Goal: Task Accomplishment & Management: Complete application form

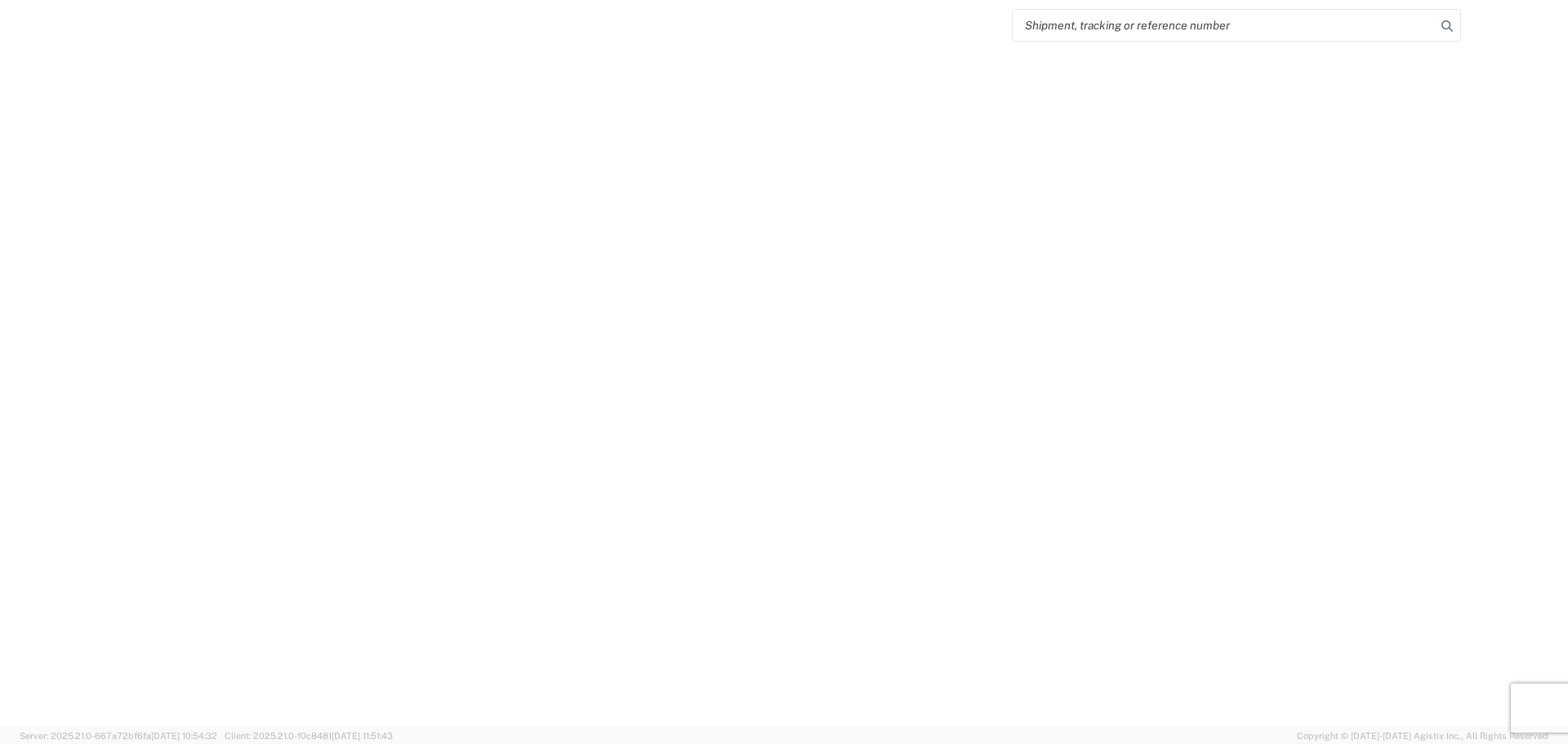
select select "FULL"
select select "LBS"
select select "IN"
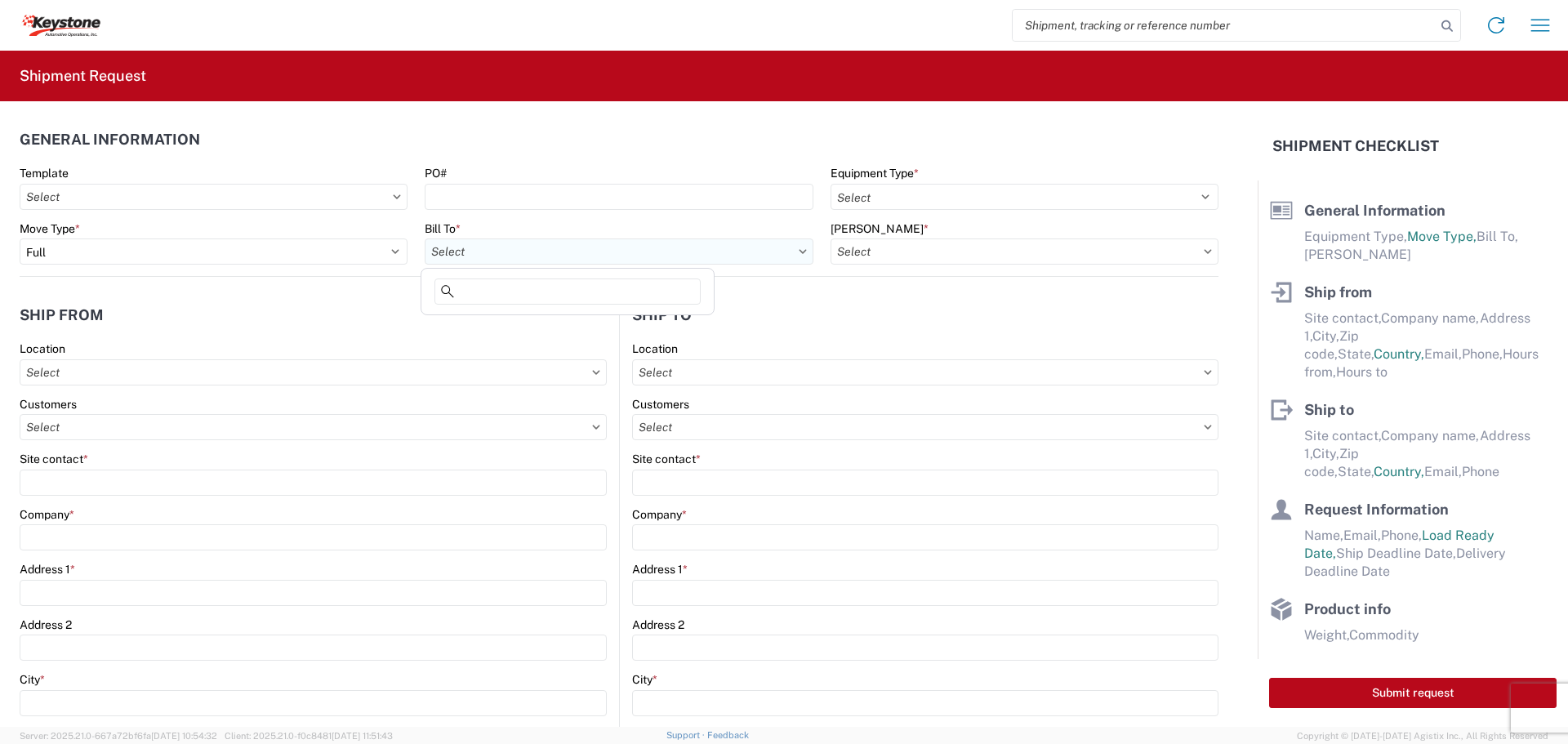
click at [514, 249] on input "text" at bounding box center [619, 251] width 388 height 27
type input "8607"
click at [468, 320] on div "8607 - [GEOGRAPHIC_DATA], [GEOGRAPHIC_DATA] – KAO Warehouse" at bounding box center [615, 324] width 380 height 27
type input "8607 - [GEOGRAPHIC_DATA], [GEOGRAPHIC_DATA] – KAO Warehouse"
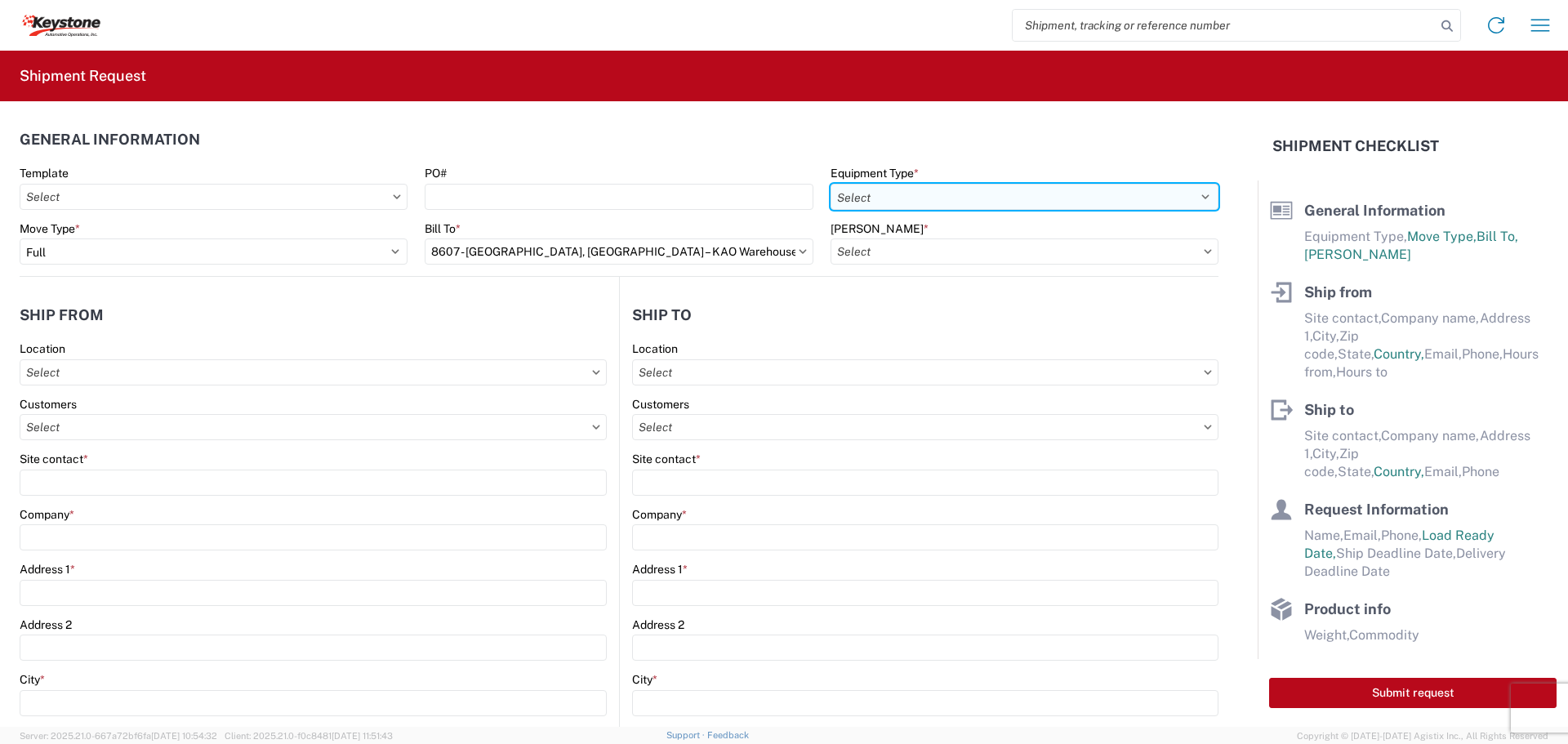
click at [876, 194] on select "Select 53’ Dry Van Flatbed Dropdeck (van) Lowboy (flatbed) Rail" at bounding box center [1024, 197] width 388 height 27
select select "STDV"
click at [830, 184] on select "Select 53’ Dry Van Flatbed Dropdeck (van) Lowboy (flatbed) Rail" at bounding box center [1024, 197] width 388 height 27
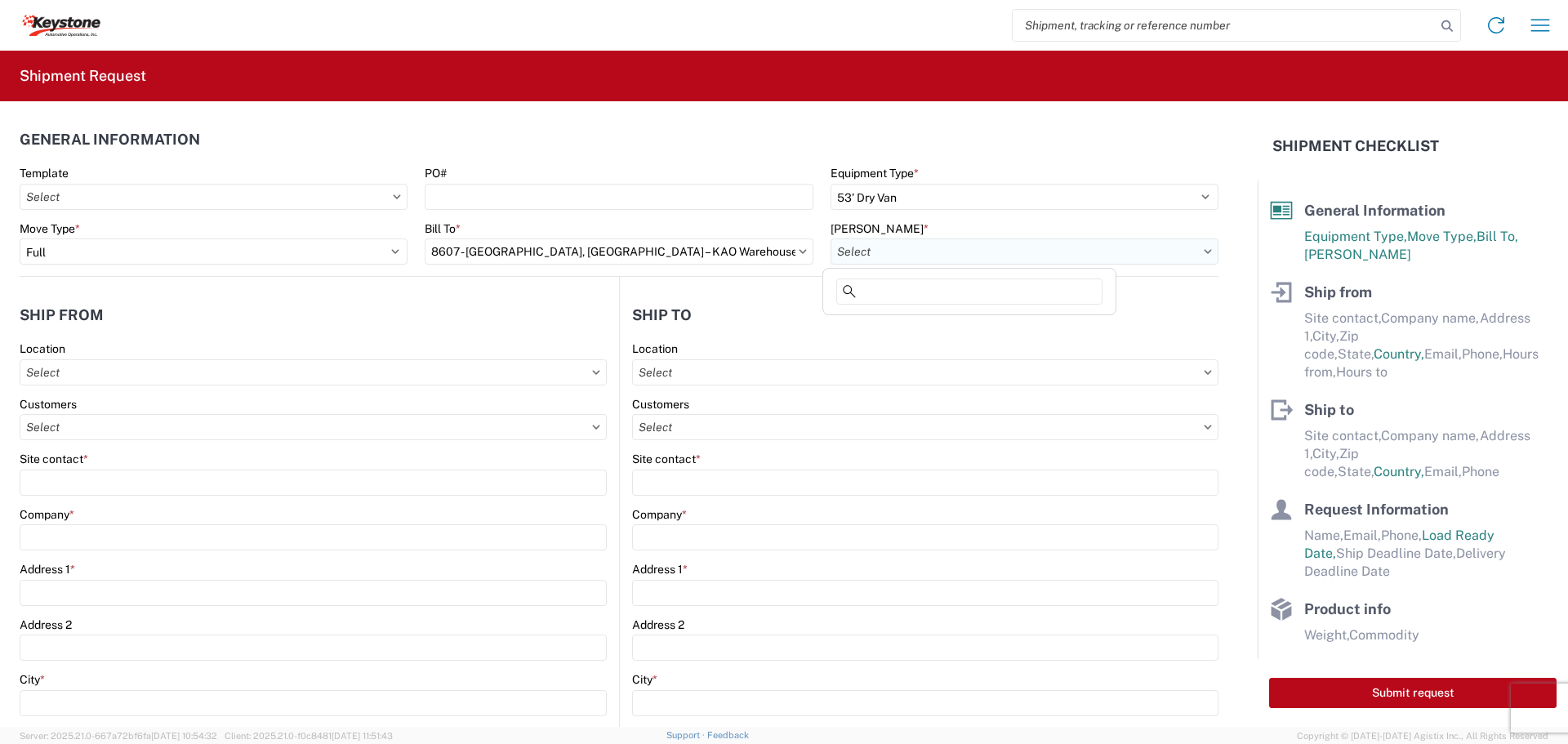
click at [857, 255] on input "text" at bounding box center [1024, 251] width 388 height 27
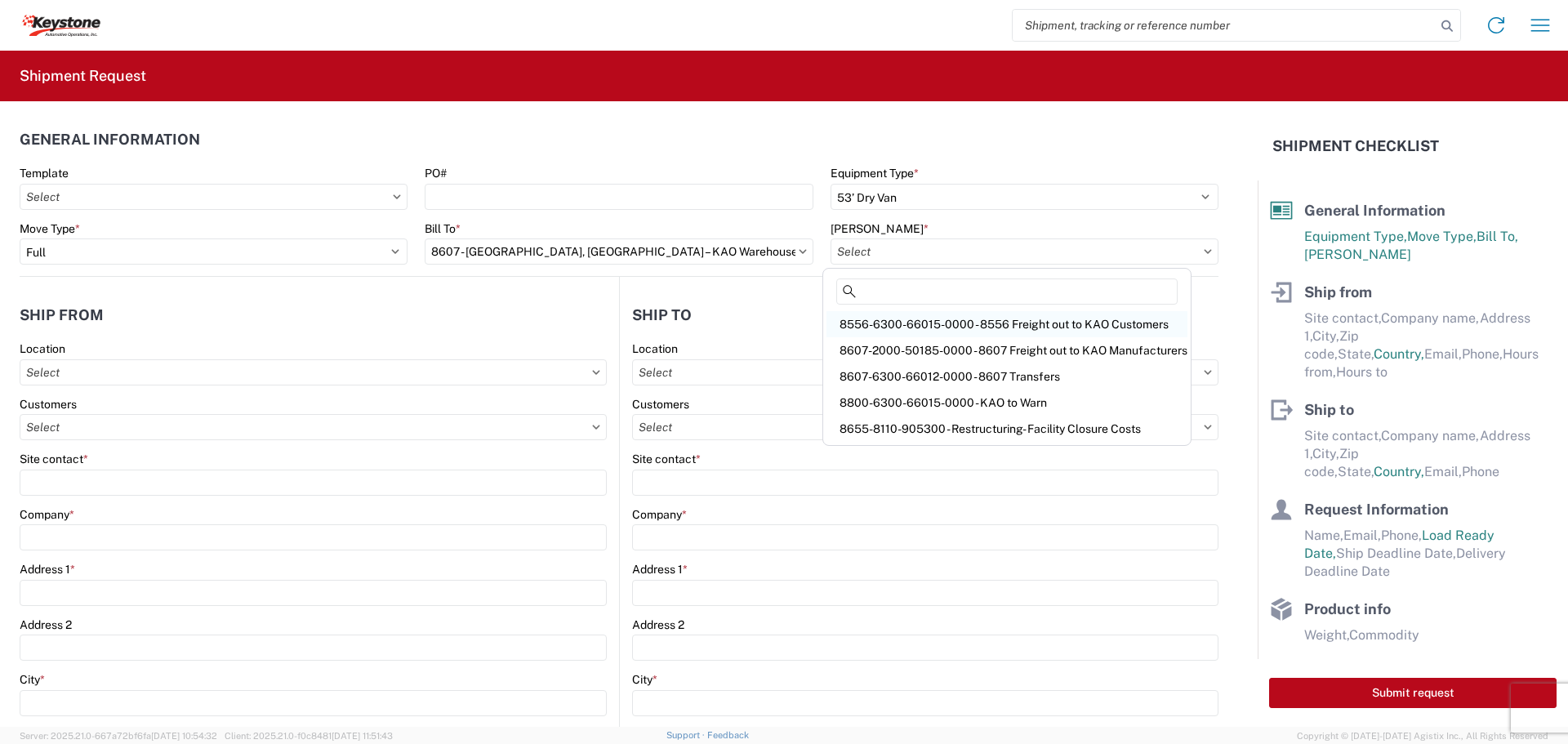
click at [890, 321] on div "8556-6300-66015-0000 - 8556 Freight out to KAO Customers" at bounding box center [1006, 324] width 361 height 27
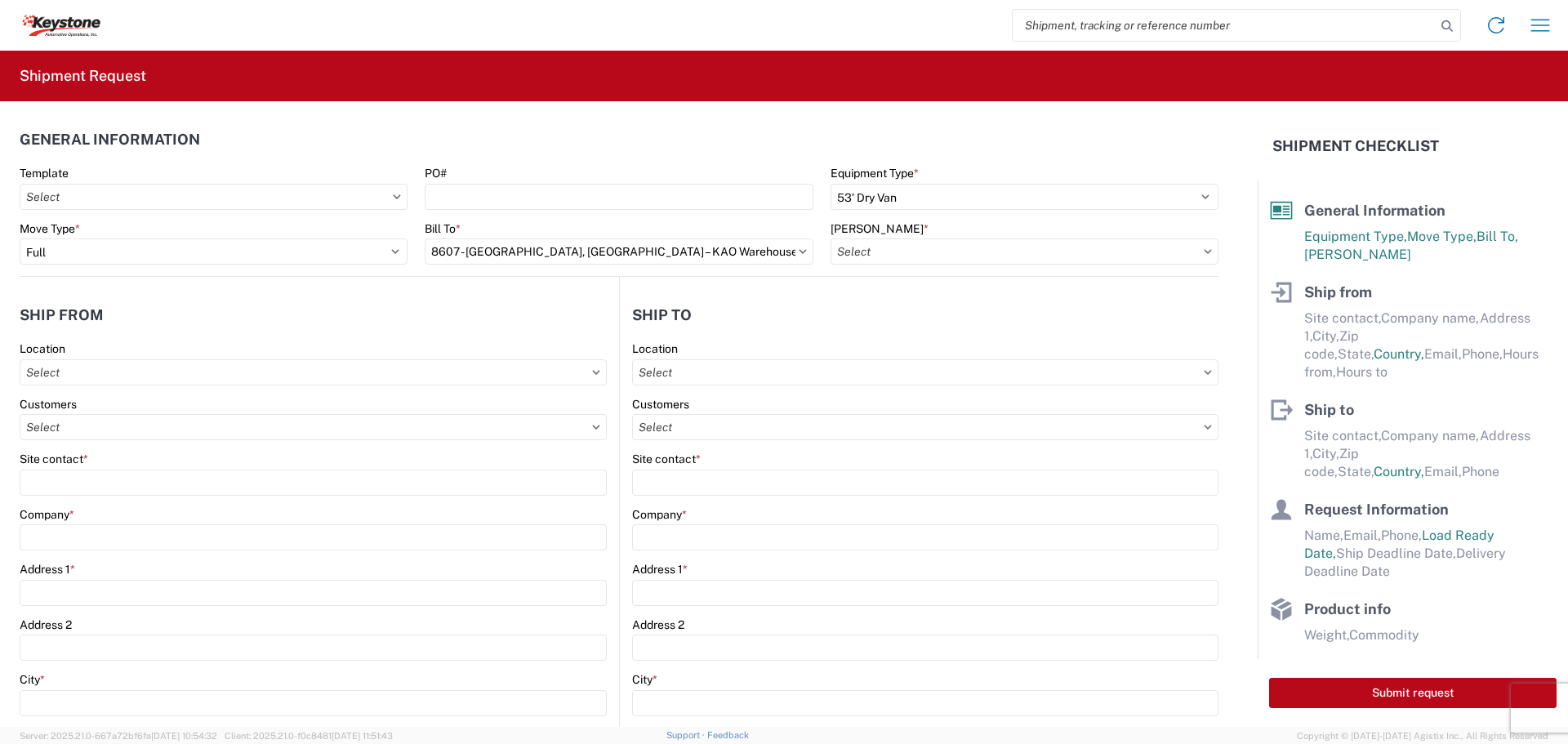
type input "8556-6300-66015-0000 - 8556 Freight out to KAO Customers"
click at [101, 372] on input "text" at bounding box center [313, 372] width 587 height 27
type input "8607"
click at [90, 446] on div "8607 - [GEOGRAPHIC_DATA], [GEOGRAPHIC_DATA] – KAO Warehouse" at bounding box center [213, 445] width 380 height 27
type input "8607 - [GEOGRAPHIC_DATA], [GEOGRAPHIC_DATA] – KAO Warehouse"
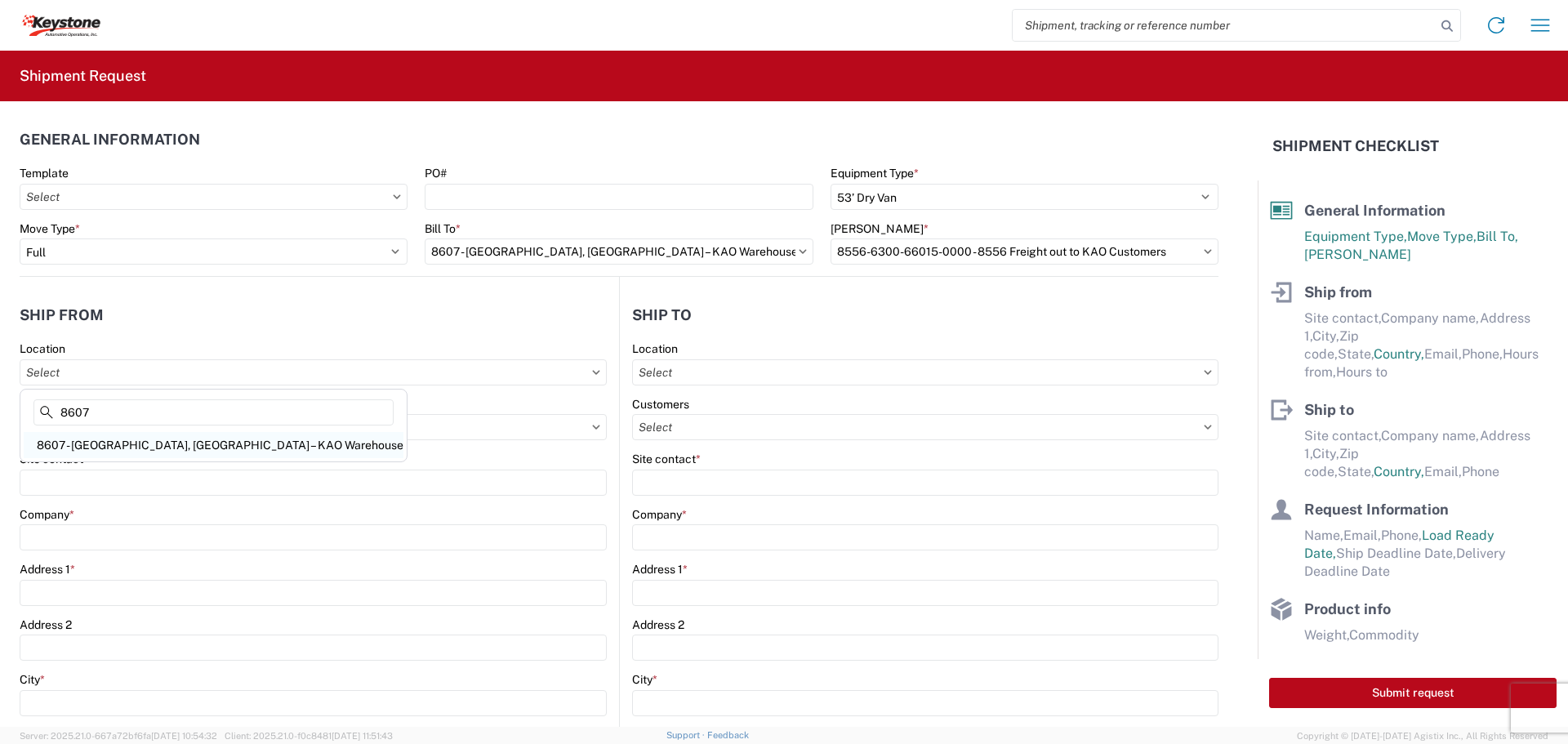
type input "KAO"
type input "[STREET_ADDRESS][PERSON_NAME]"
type input "[GEOGRAPHIC_DATA]"
type input "48193"
select select "MI"
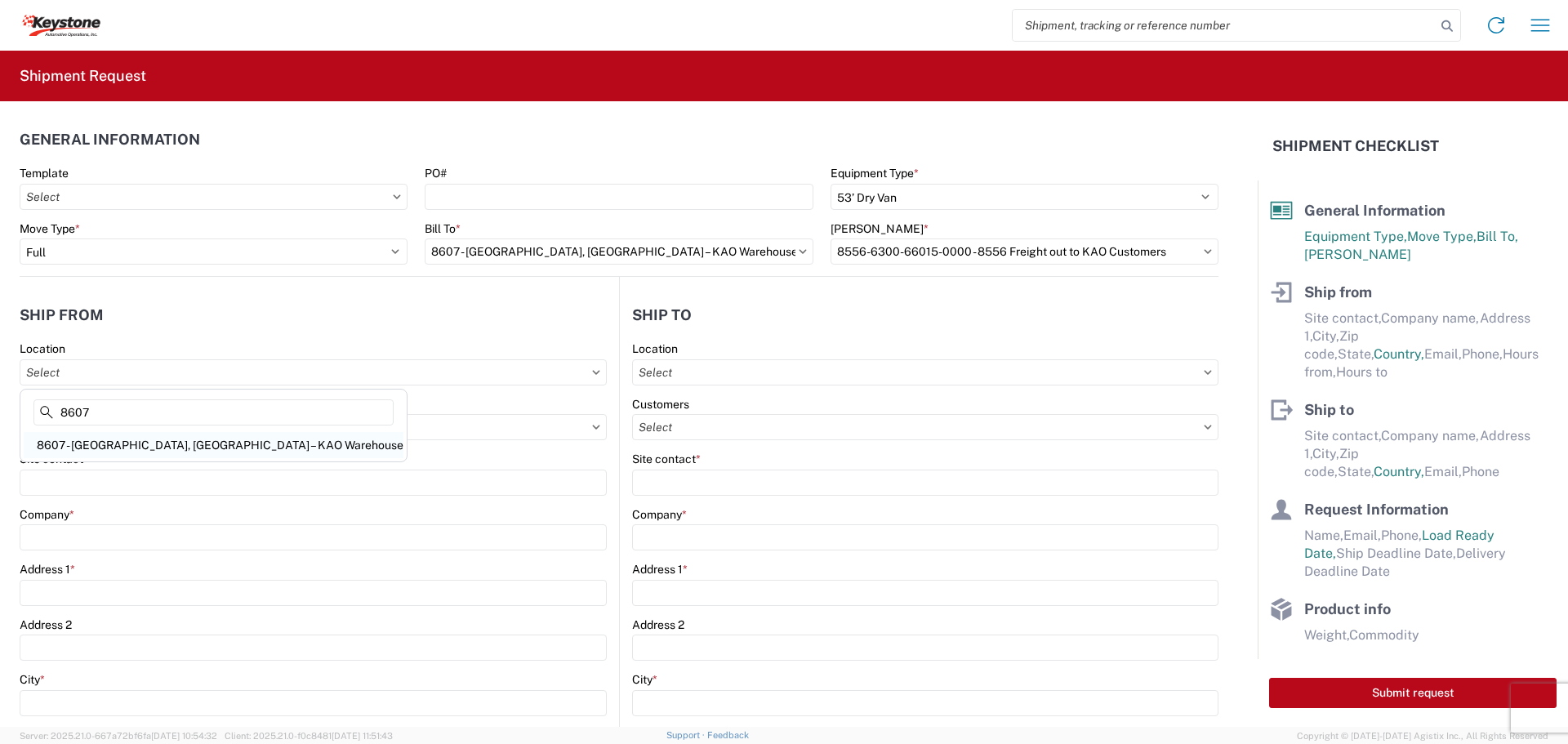
select select "US"
type input "07:00"
type input "17:00"
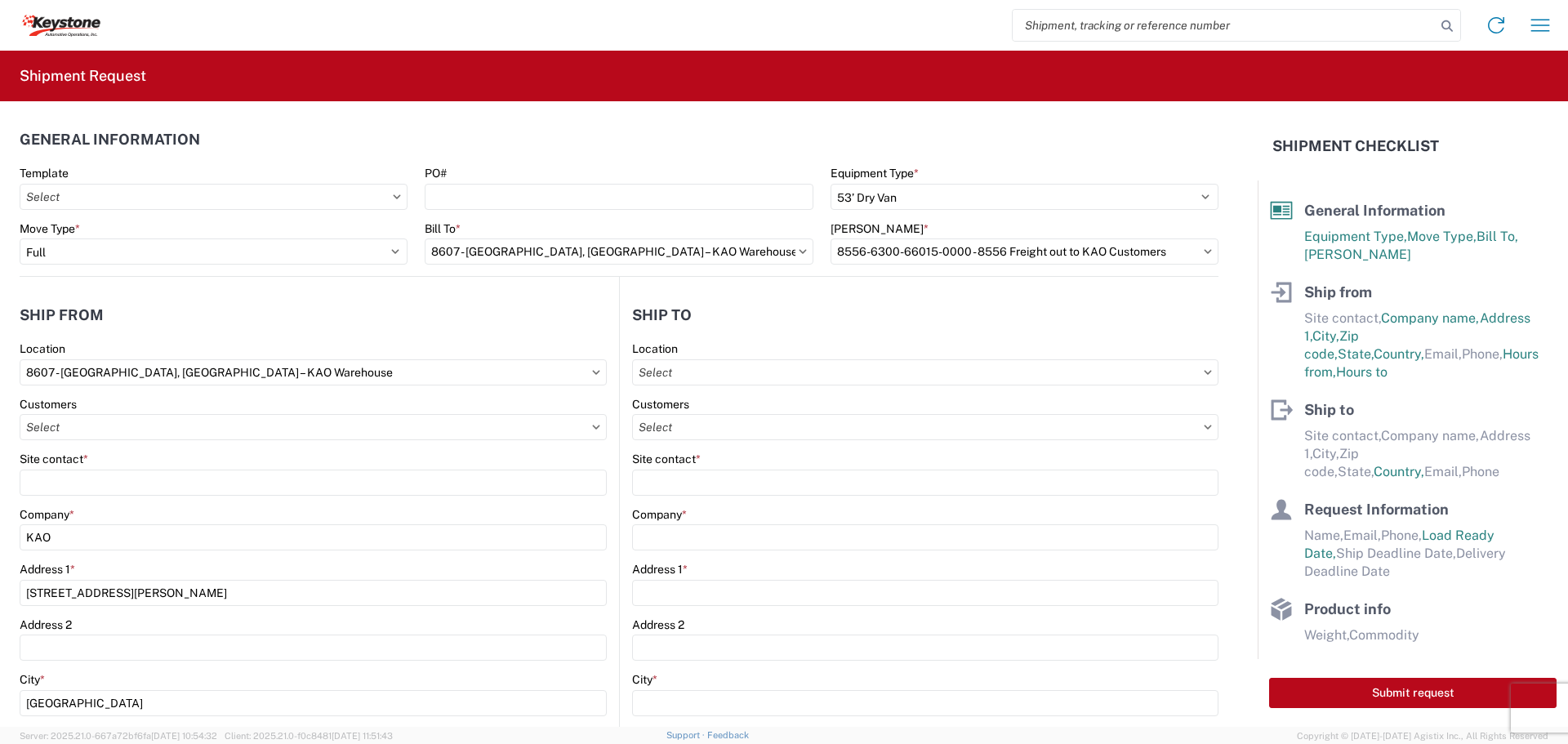
scroll to position [82, 0]
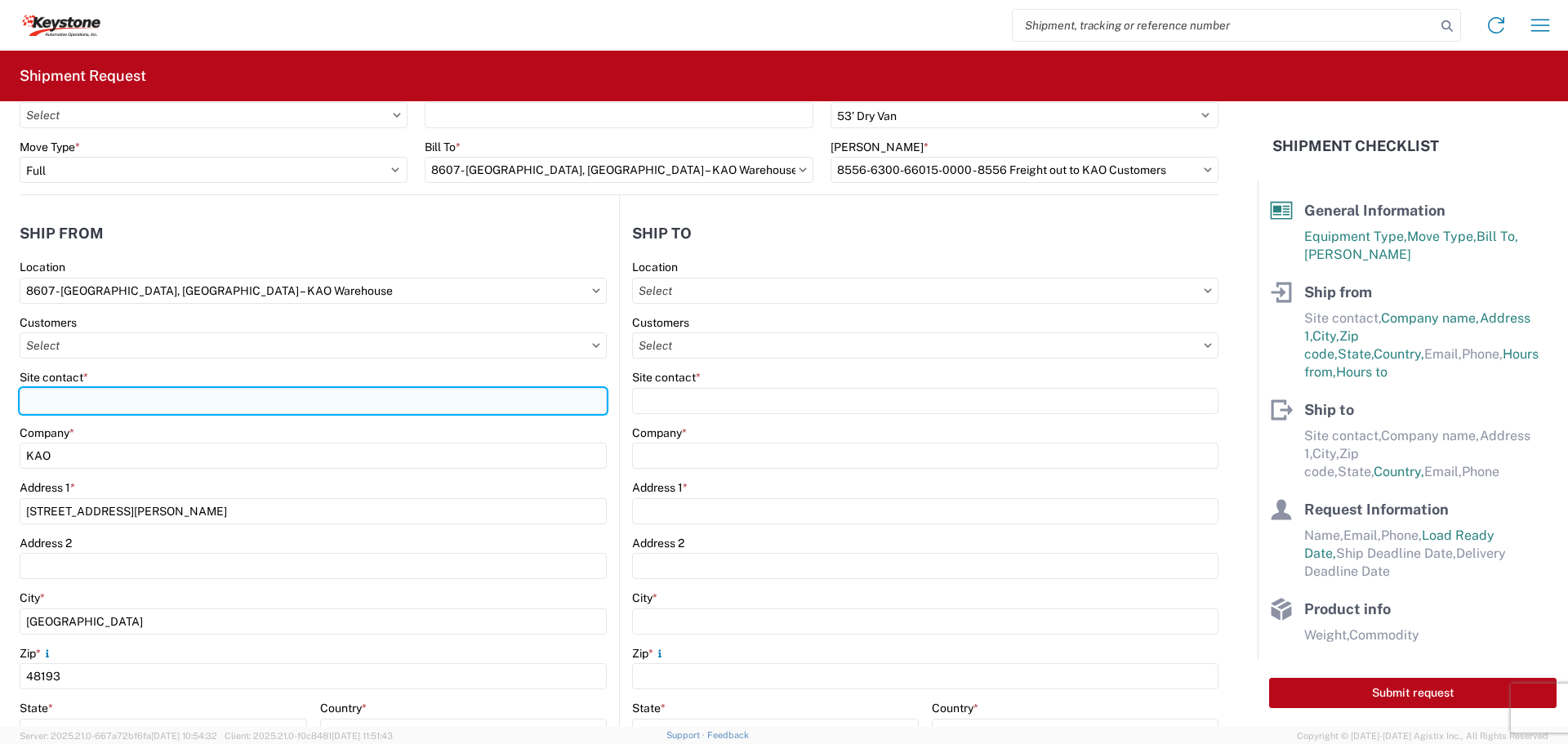
click at [84, 403] on input "Site contact *" at bounding box center [313, 401] width 587 height 27
type input "[PERSON_NAME]"
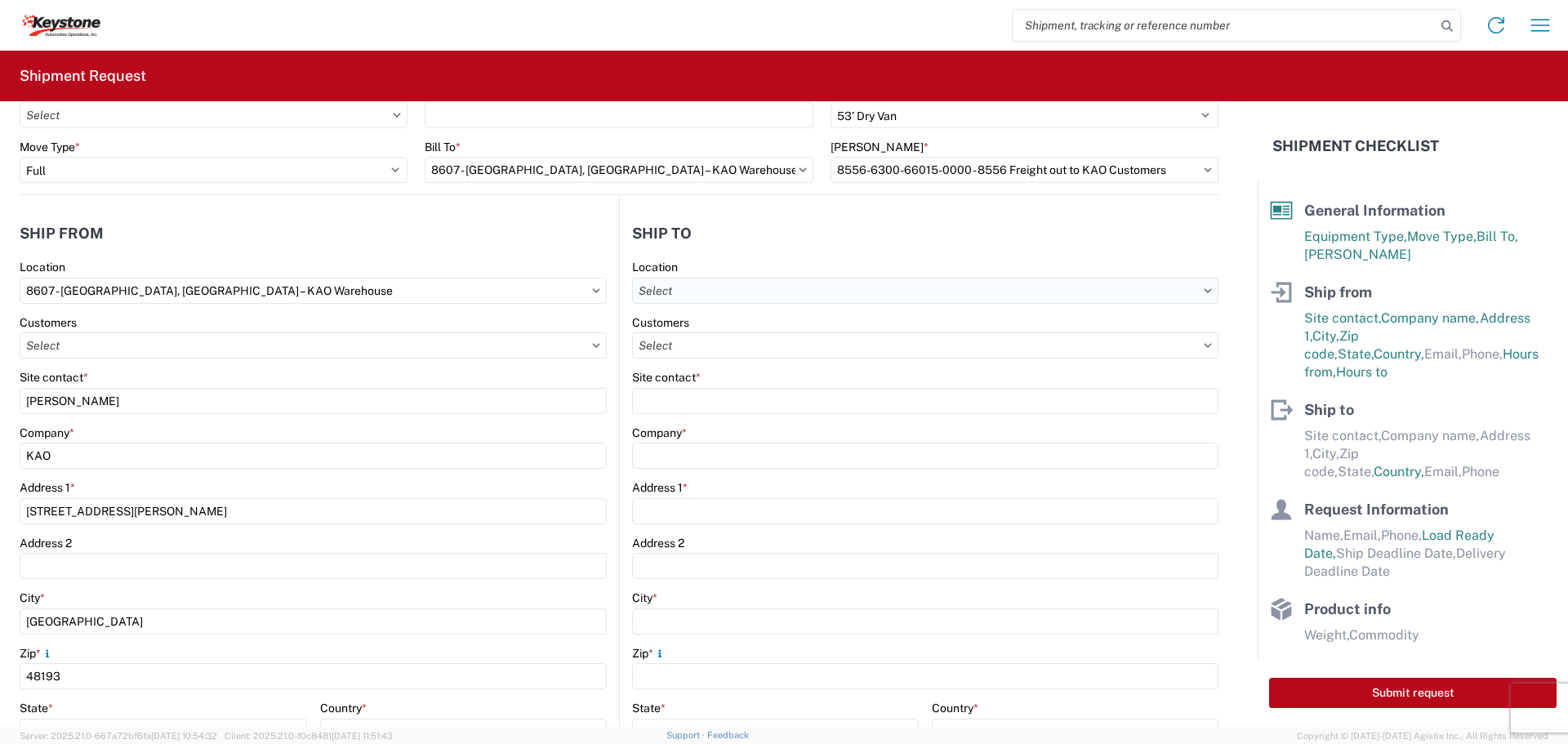
click at [685, 283] on input "text" at bounding box center [925, 290] width 586 height 27
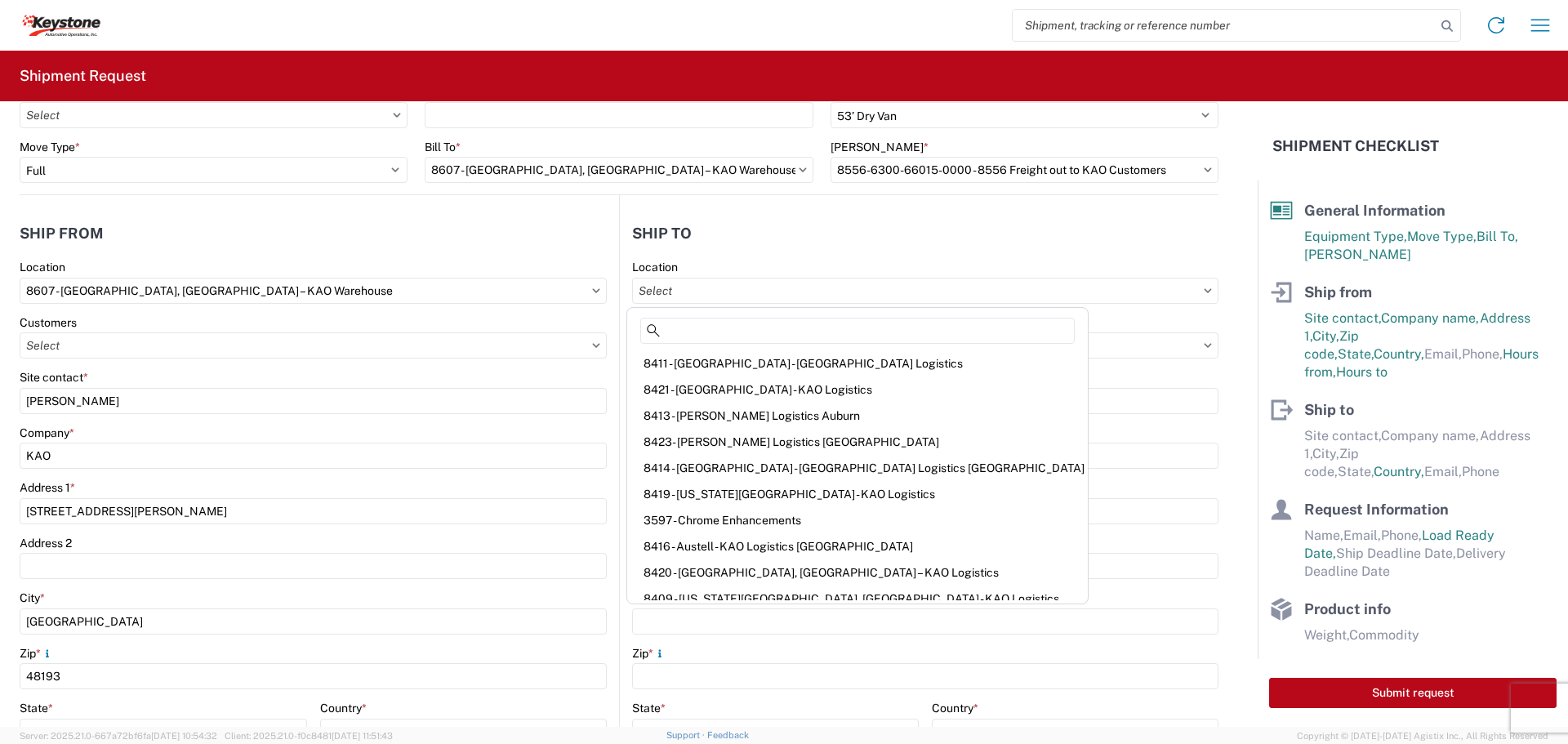
click at [1032, 320] on div "Customers" at bounding box center [925, 322] width 586 height 15
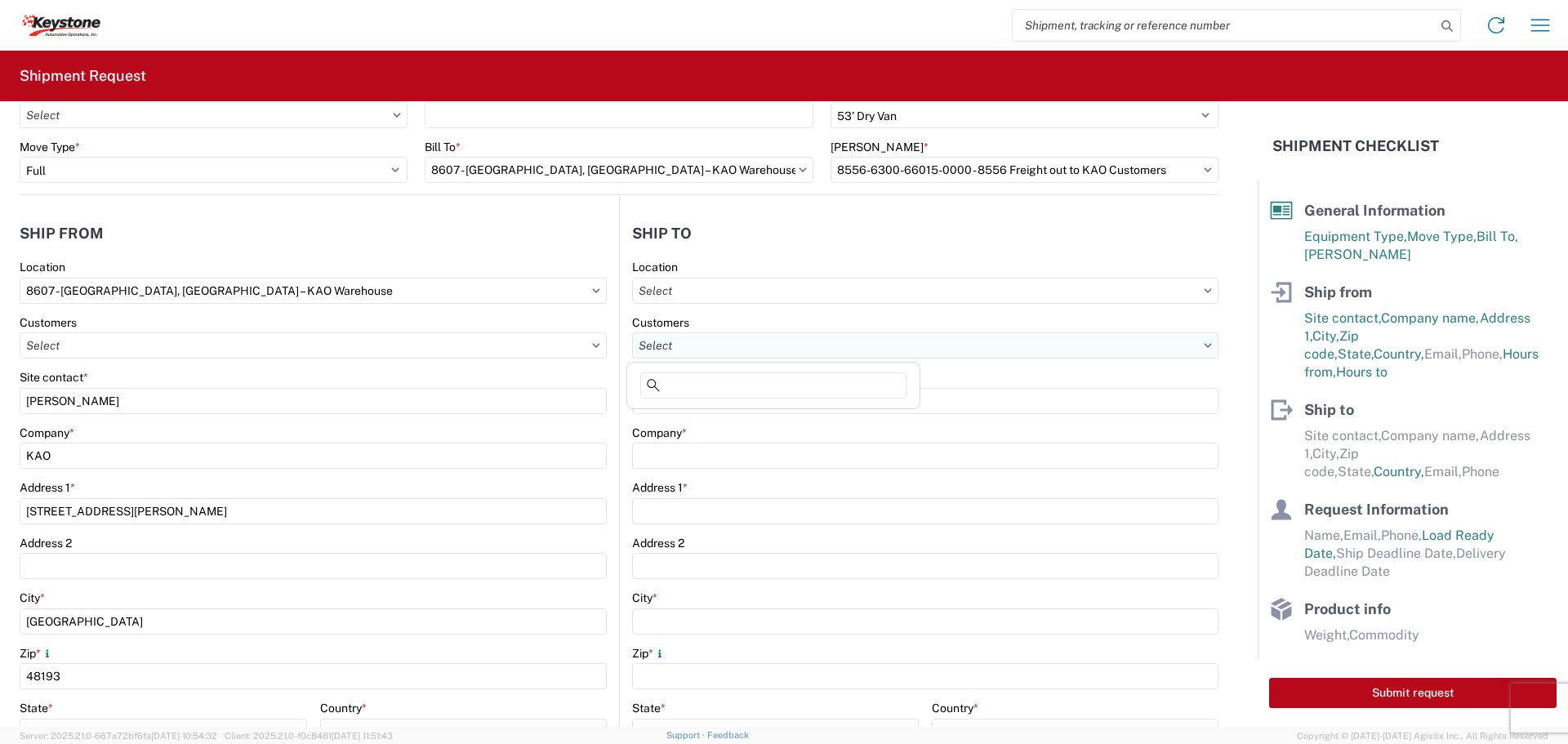
click at [778, 350] on input "text" at bounding box center [925, 345] width 586 height 27
click at [1007, 368] on agx-form-control-wrapper-v2 "Customers" at bounding box center [925, 342] width 586 height 55
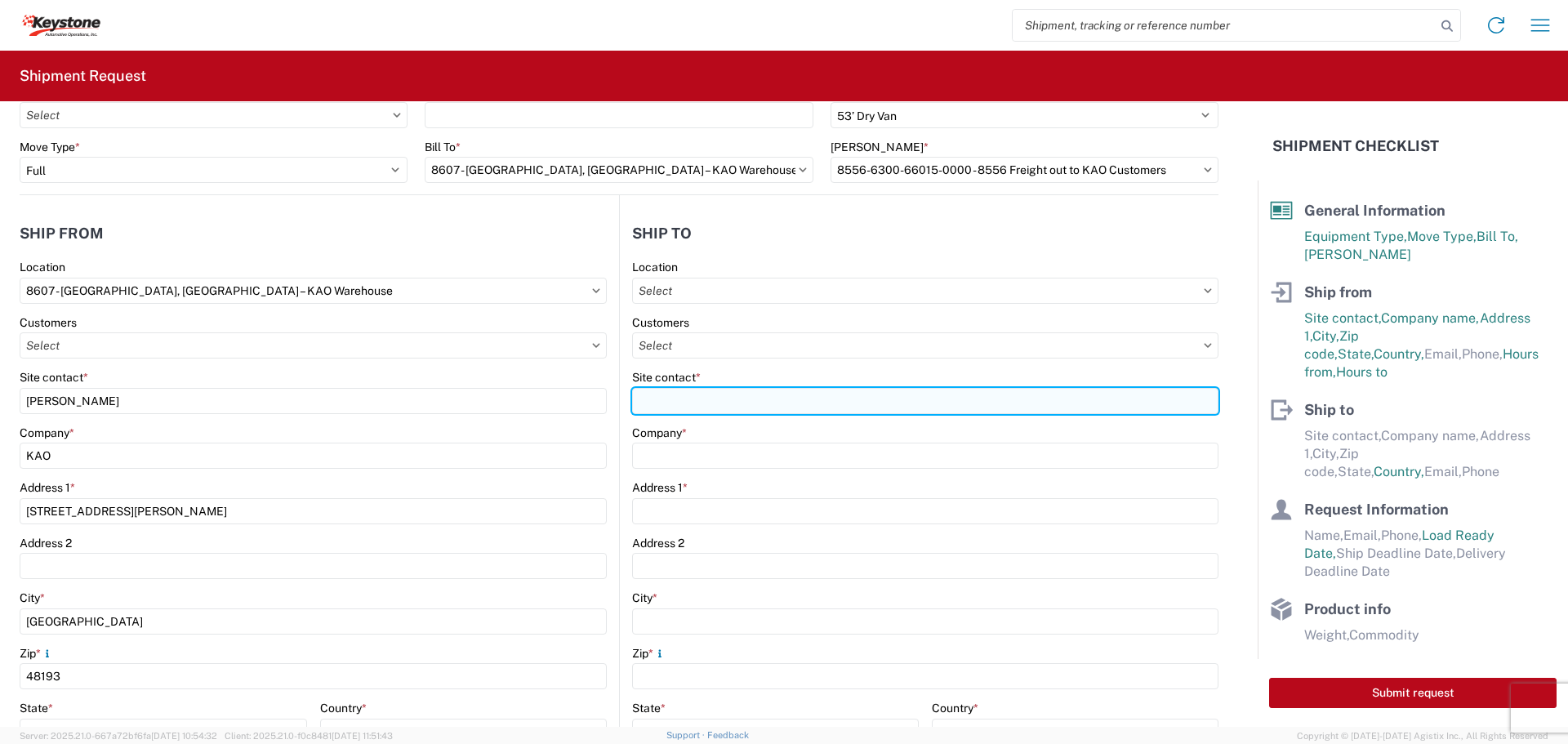
click at [657, 391] on input "Site contact *" at bounding box center [925, 401] width 586 height 27
type input "Guard Shack"
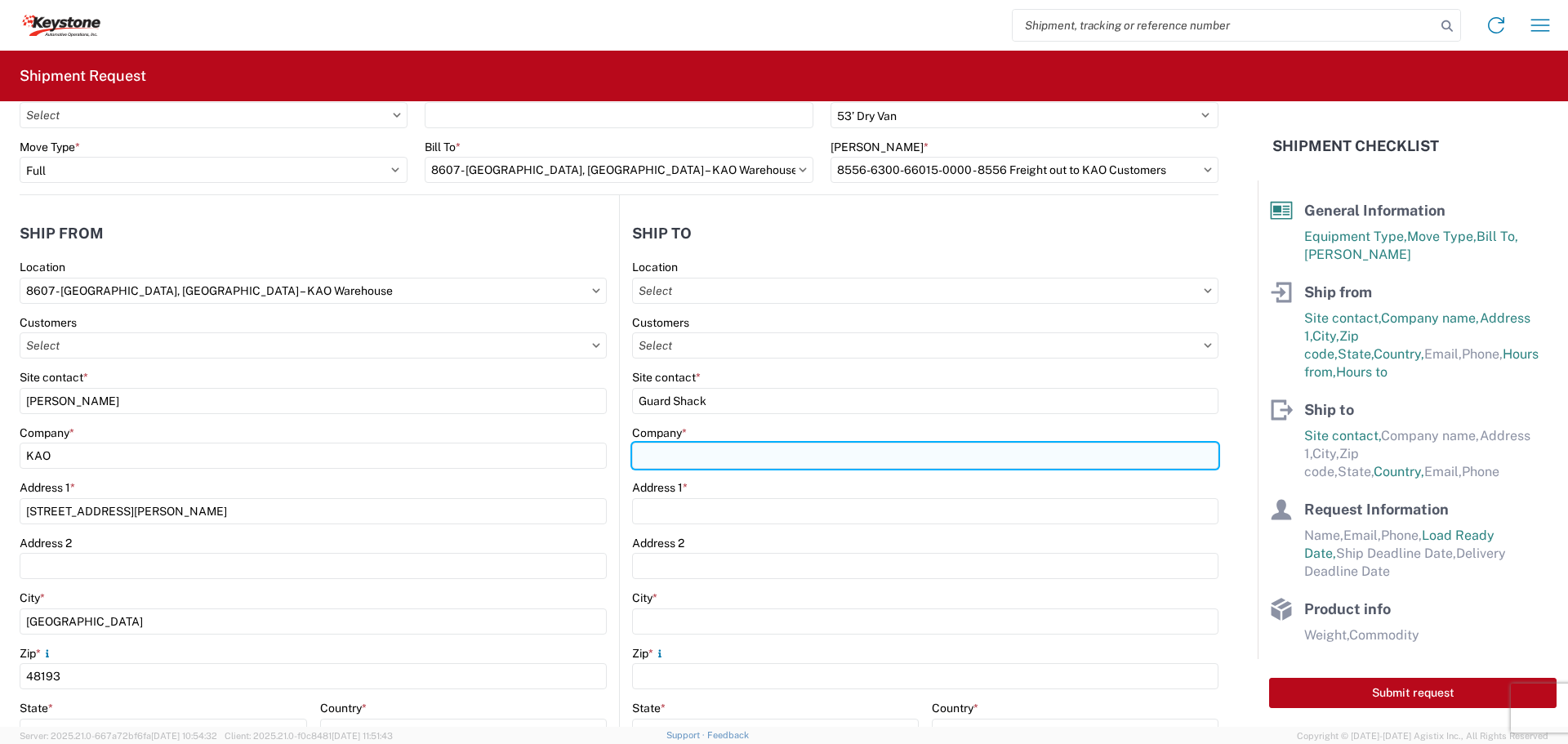
click at [660, 454] on input "Company *" at bounding box center [925, 456] width 586 height 27
type input "Amazon - FWA4"
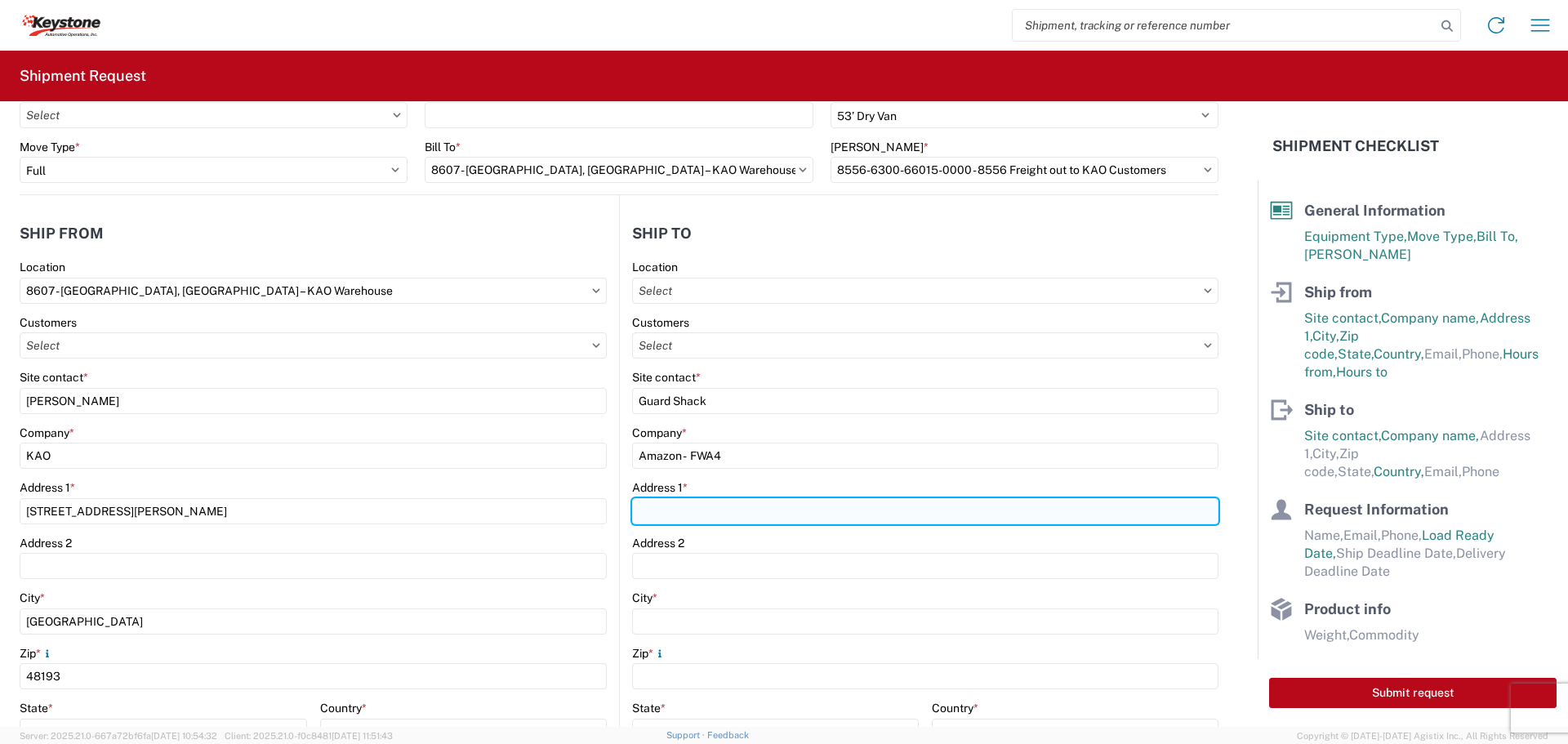
click at [660, 506] on input "Address 1 *" at bounding box center [925, 511] width 586 height 27
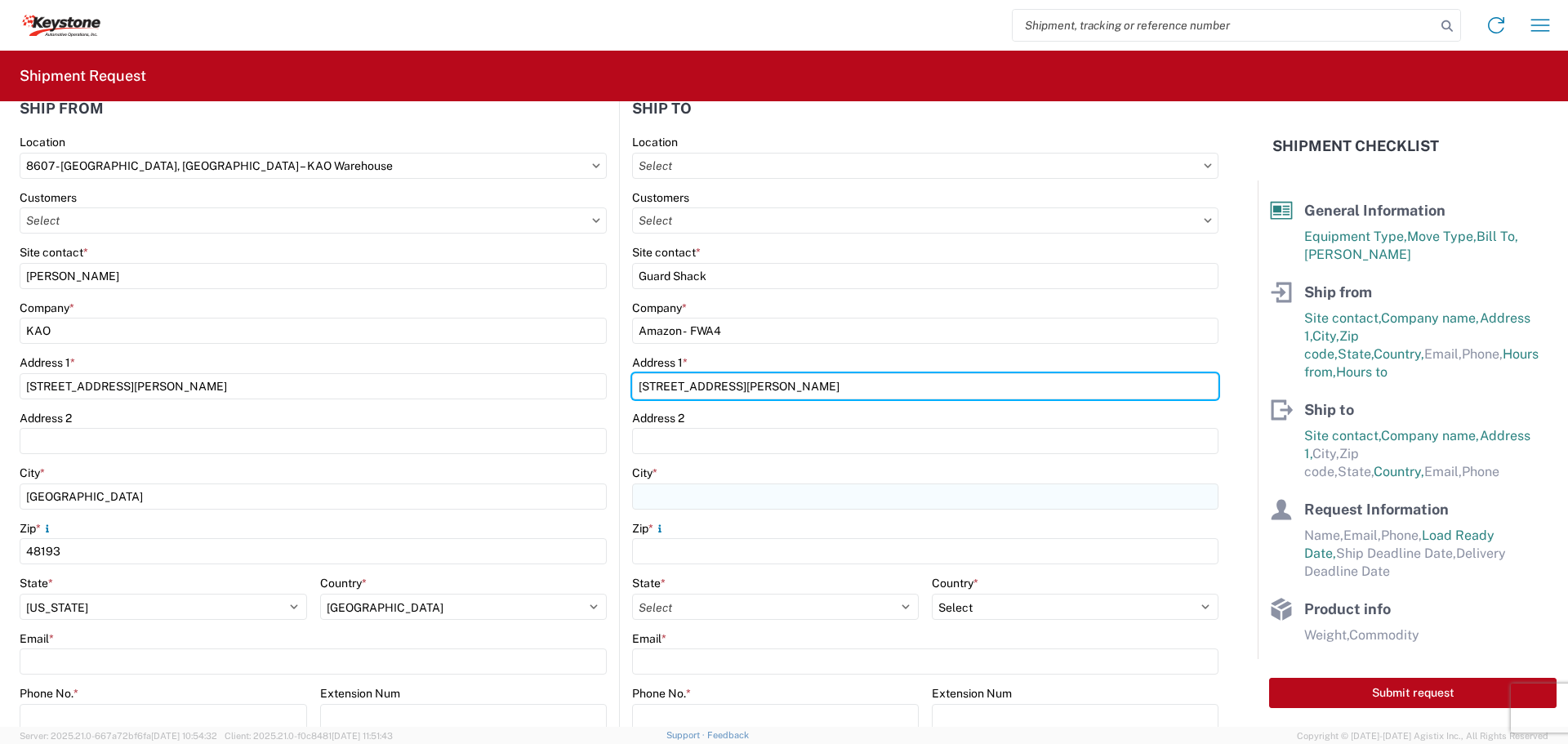
scroll to position [245, 0]
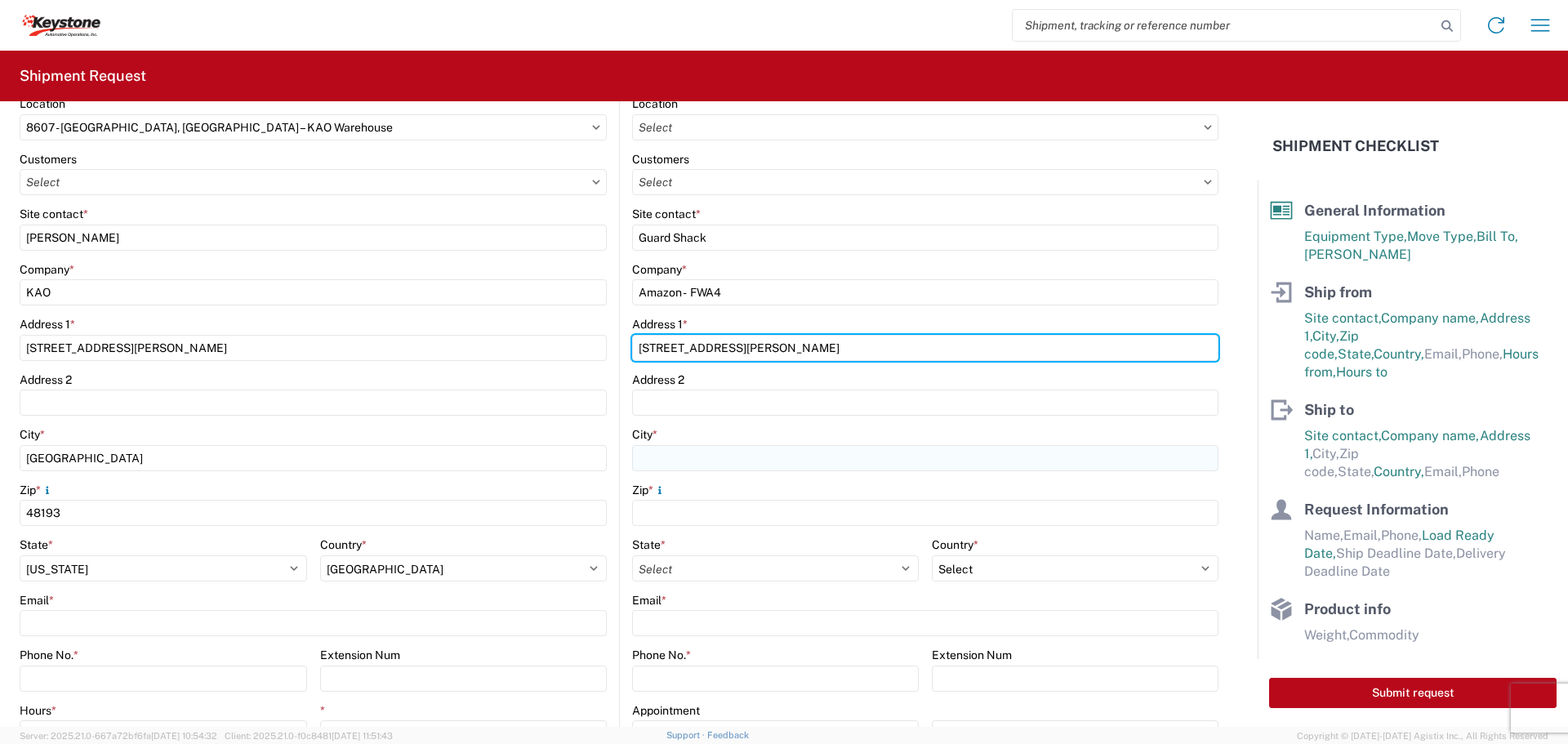
type input "[STREET_ADDRESS][PERSON_NAME]"
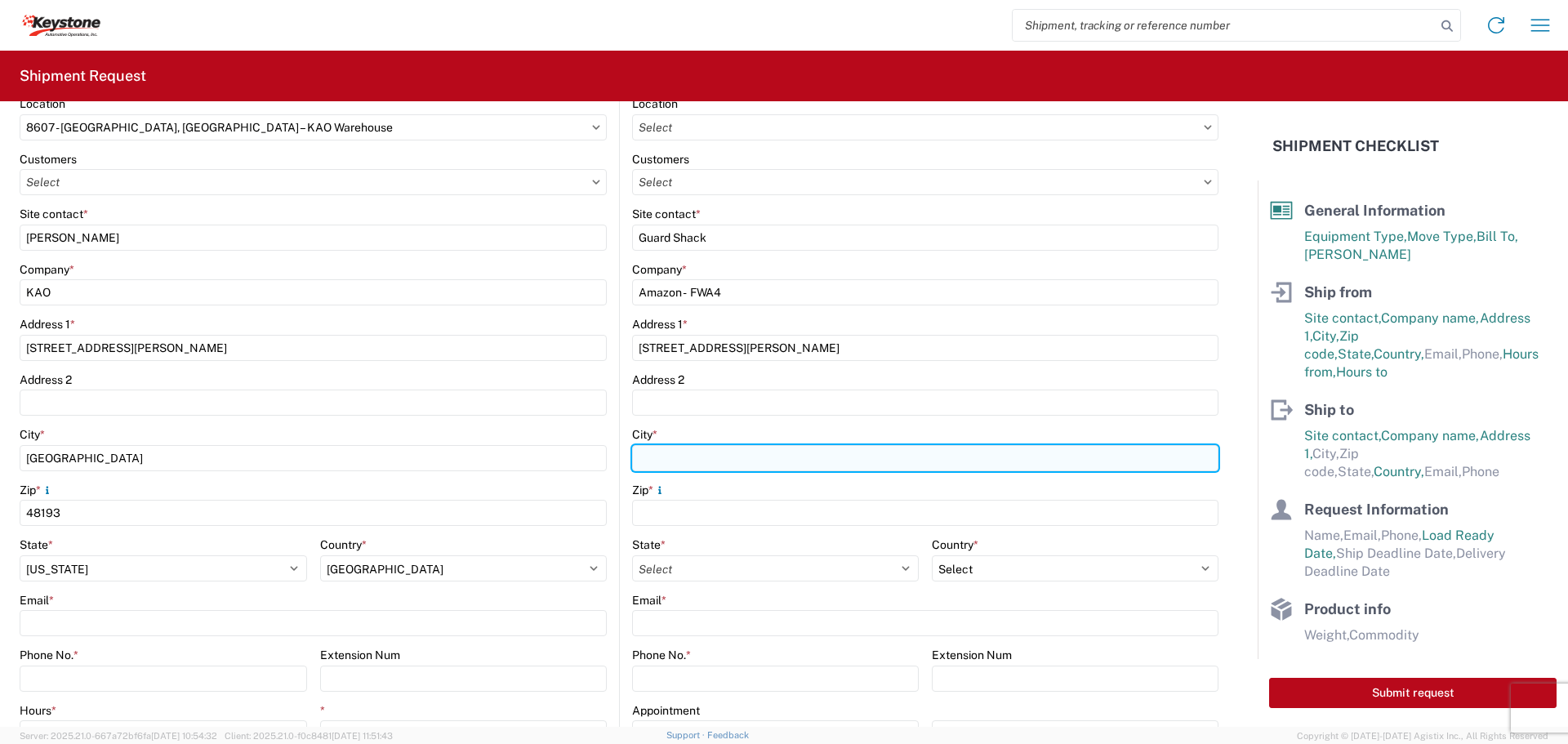
click at [649, 459] on input "City *" at bounding box center [925, 458] width 586 height 27
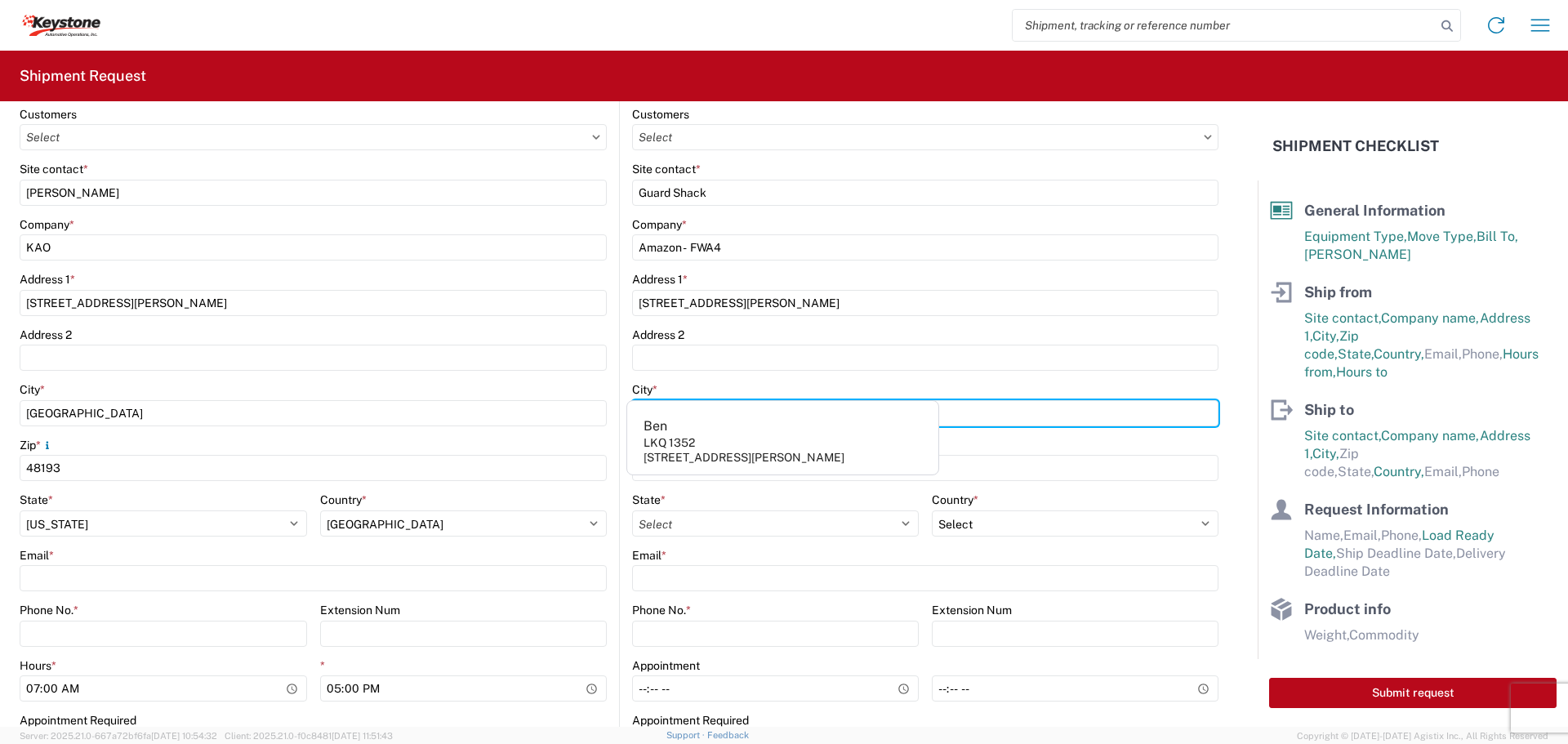
scroll to position [327, 0]
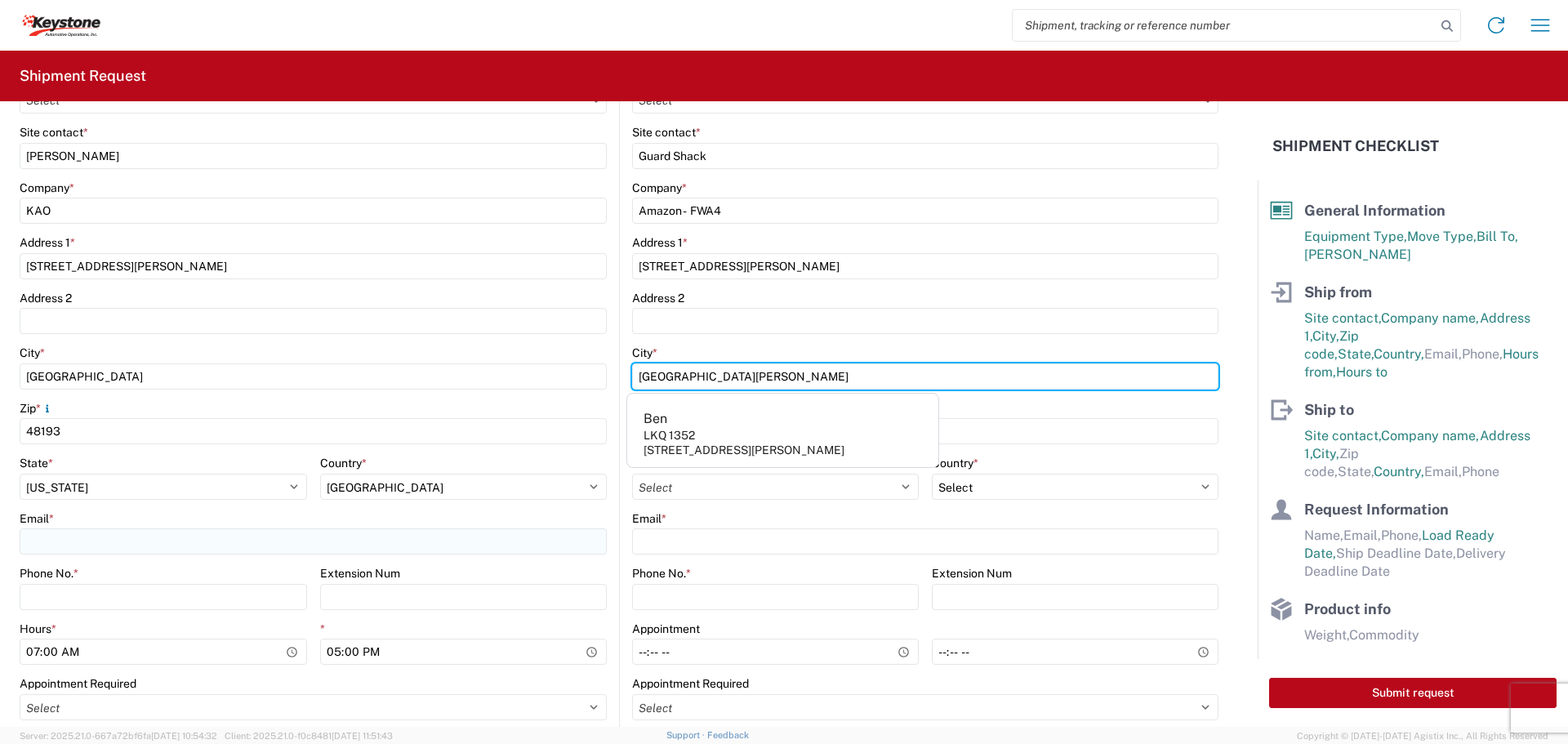
type input "[GEOGRAPHIC_DATA][PERSON_NAME]"
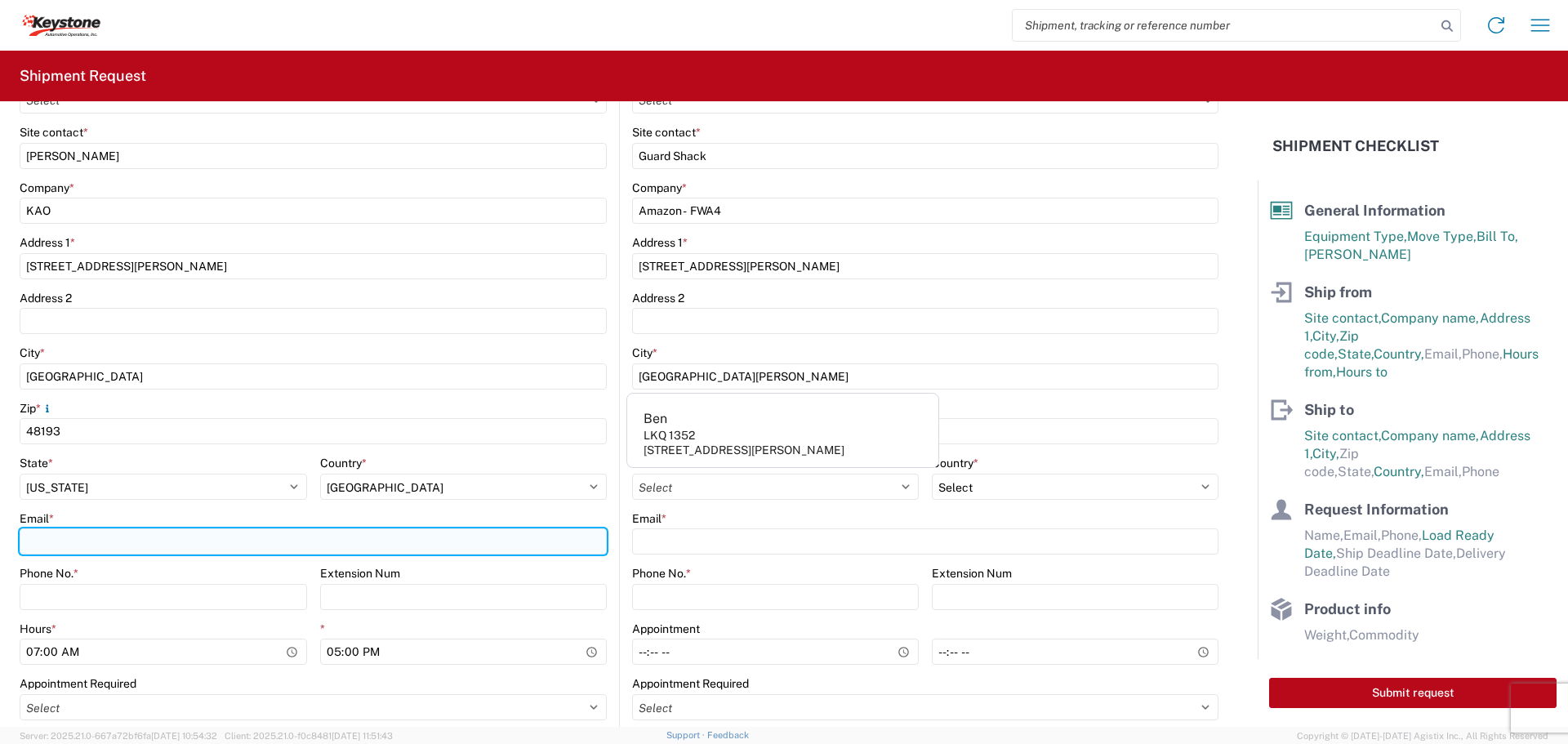
click at [51, 535] on input "Email *" at bounding box center [313, 541] width 587 height 27
type input "b"
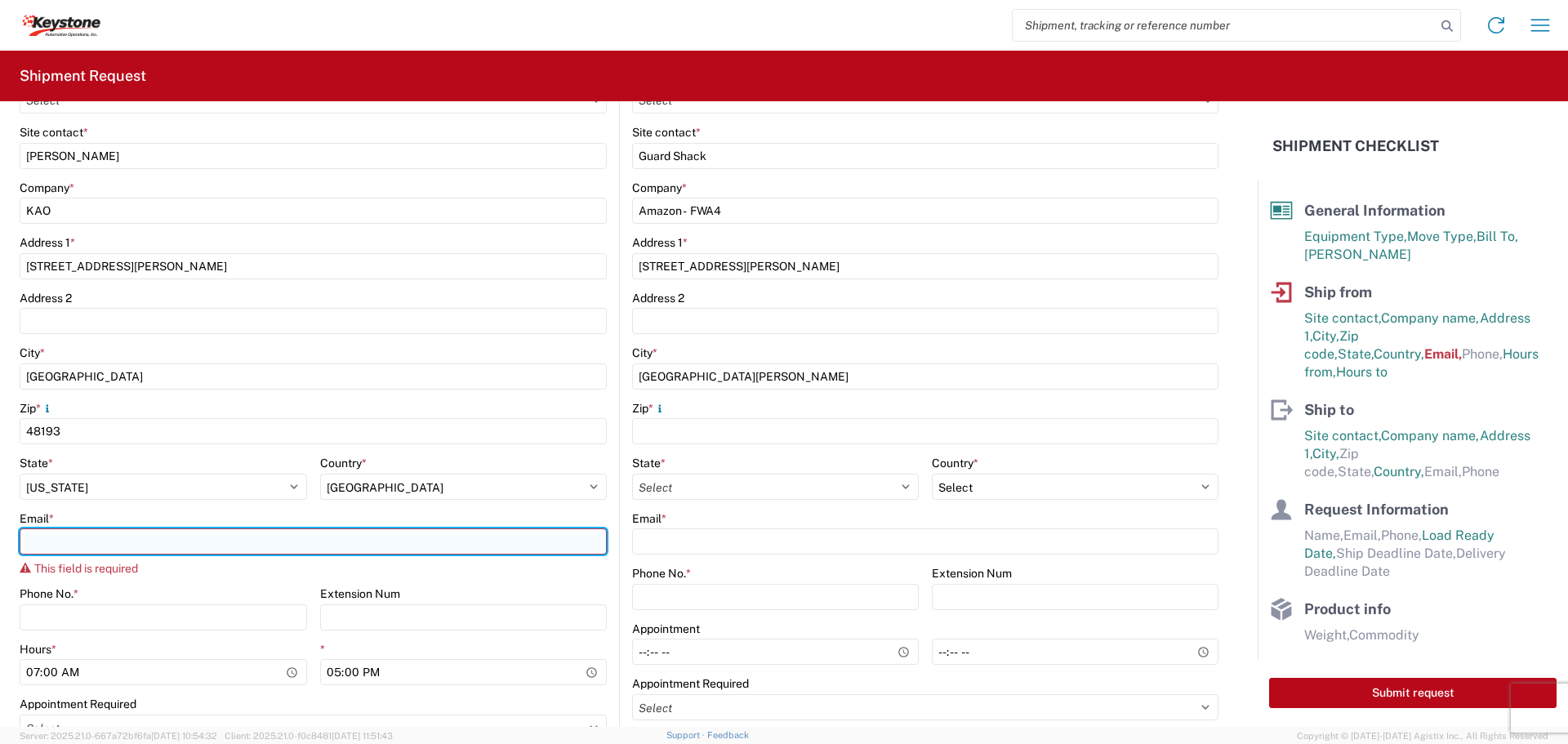
click at [56, 543] on input "Email *" at bounding box center [313, 541] width 587 height 27
paste input "[EMAIL_ADDRESS][DOMAIN_NAME]"
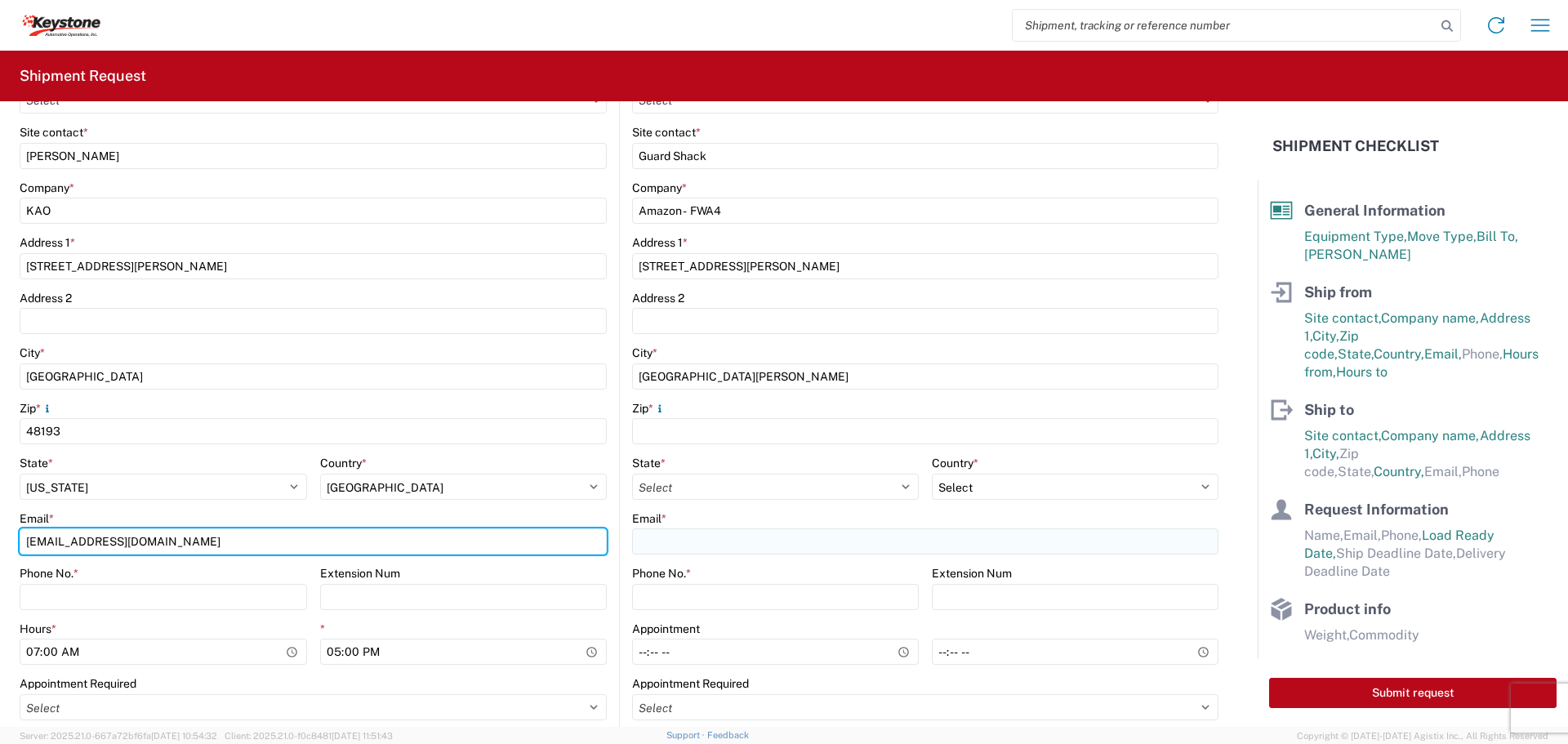
type input "[EMAIL_ADDRESS][DOMAIN_NAME]"
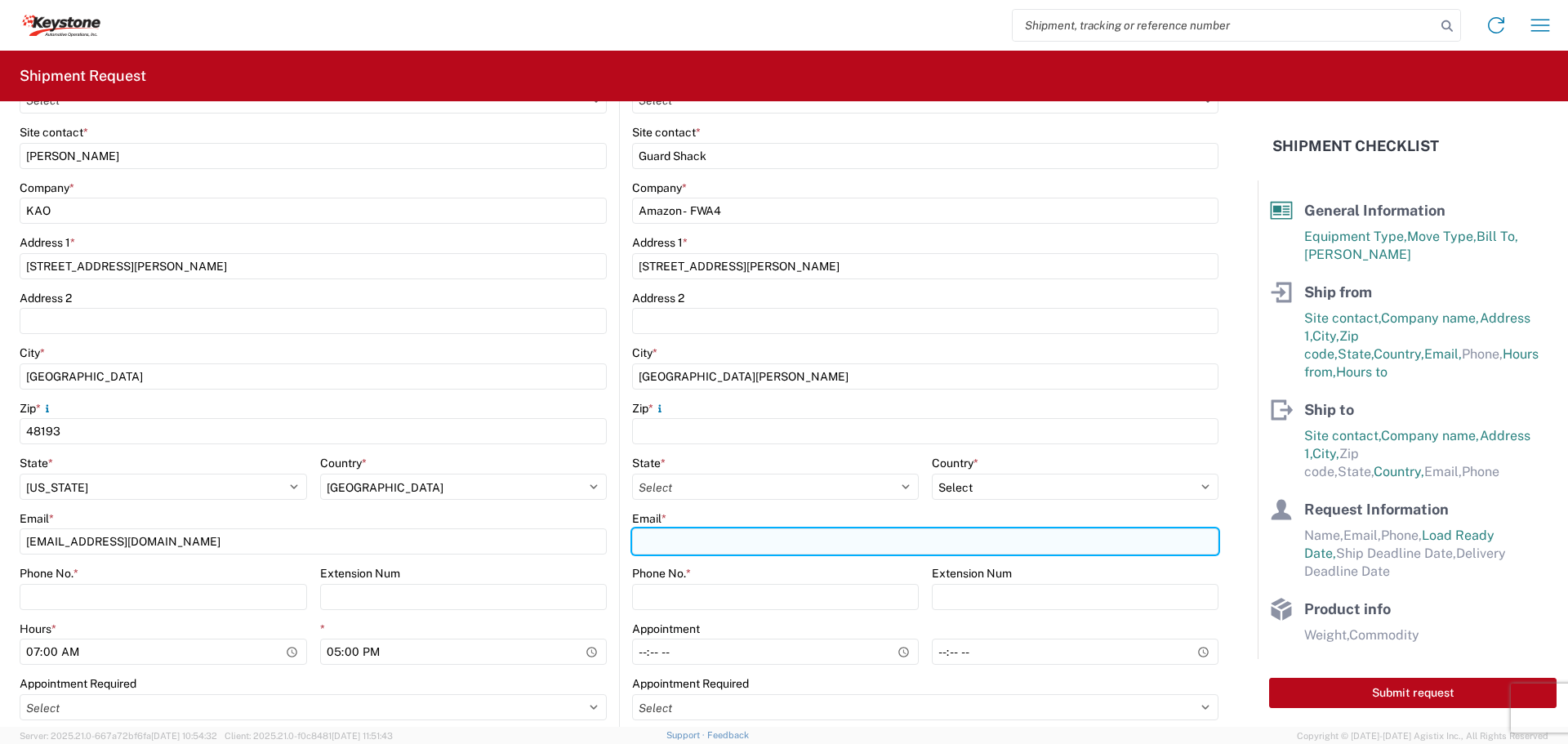
click at [658, 538] on input "Email *" at bounding box center [925, 541] width 586 height 27
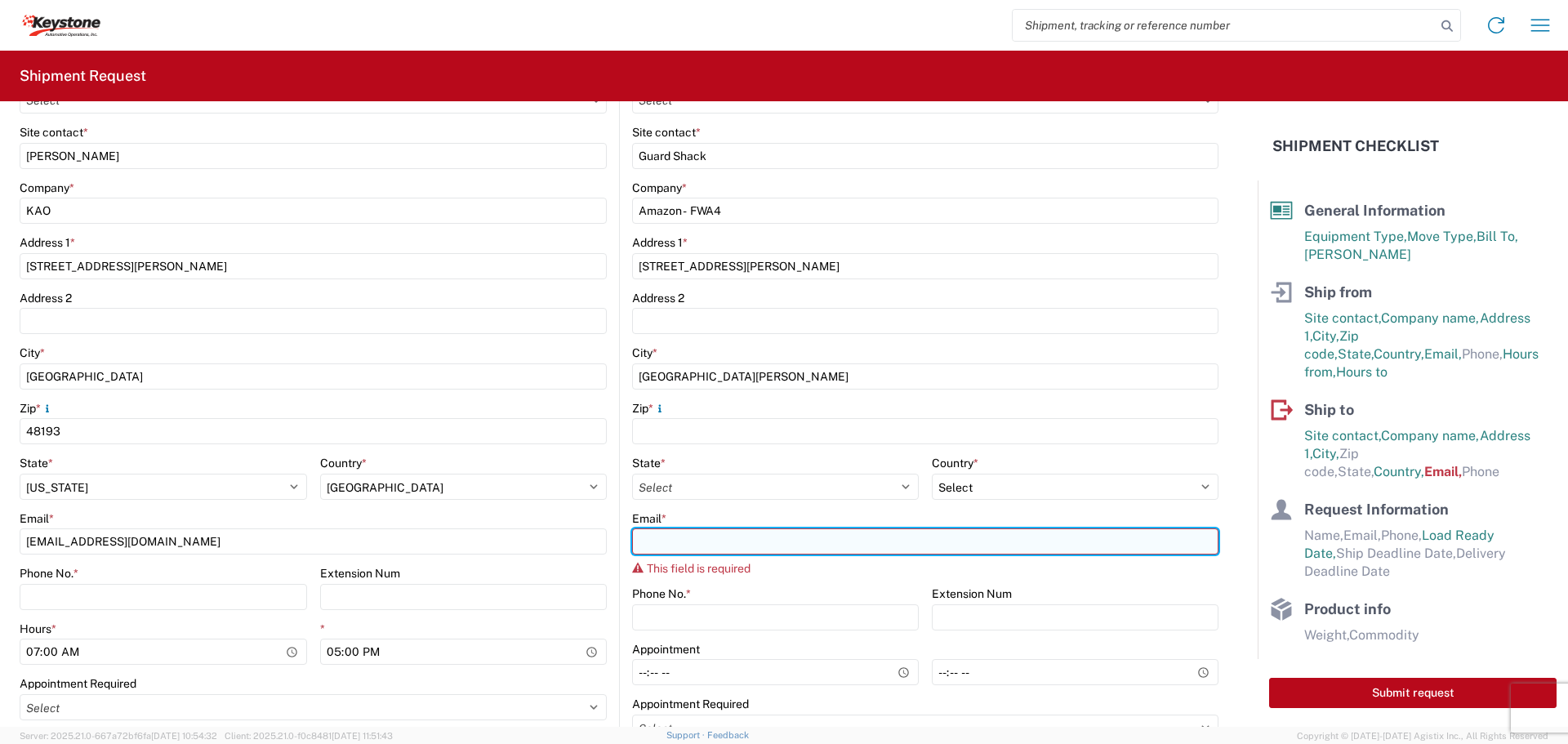
click at [655, 540] on input "Email *" at bounding box center [925, 541] width 586 height 27
paste input "[EMAIL_ADDRESS][DOMAIN_NAME]"
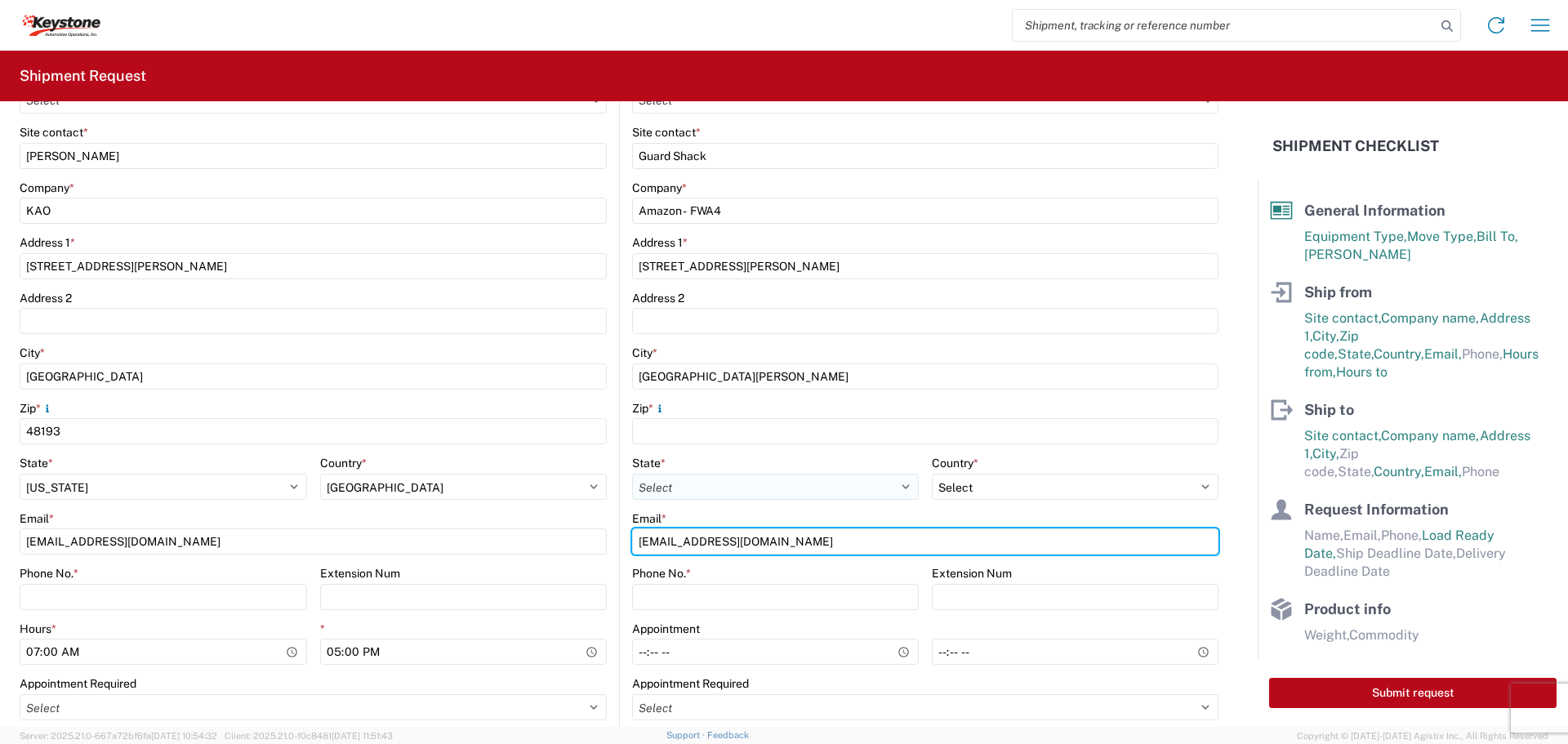
type input "[EMAIL_ADDRESS][DOMAIN_NAME]"
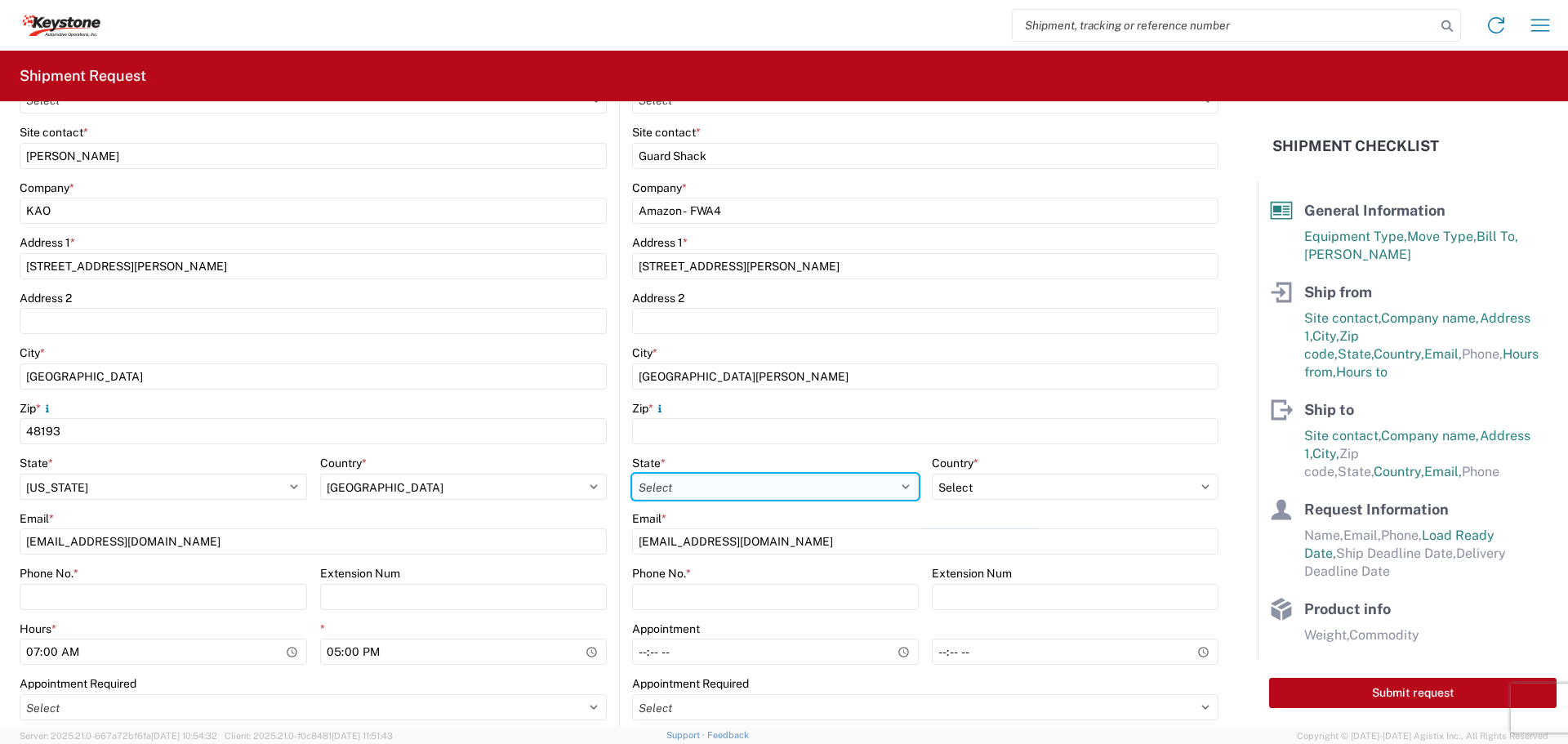
click at [691, 485] on select "Select [US_STATE] [US_STATE] [US_STATE] [US_STATE] Armed Forces Americas Armed …" at bounding box center [774, 486] width 286 height 27
select select "IN"
click at [632, 473] on select "Select [US_STATE] [US_STATE] [US_STATE] [US_STATE] Armed Forces Americas Armed …" at bounding box center [774, 486] width 286 height 27
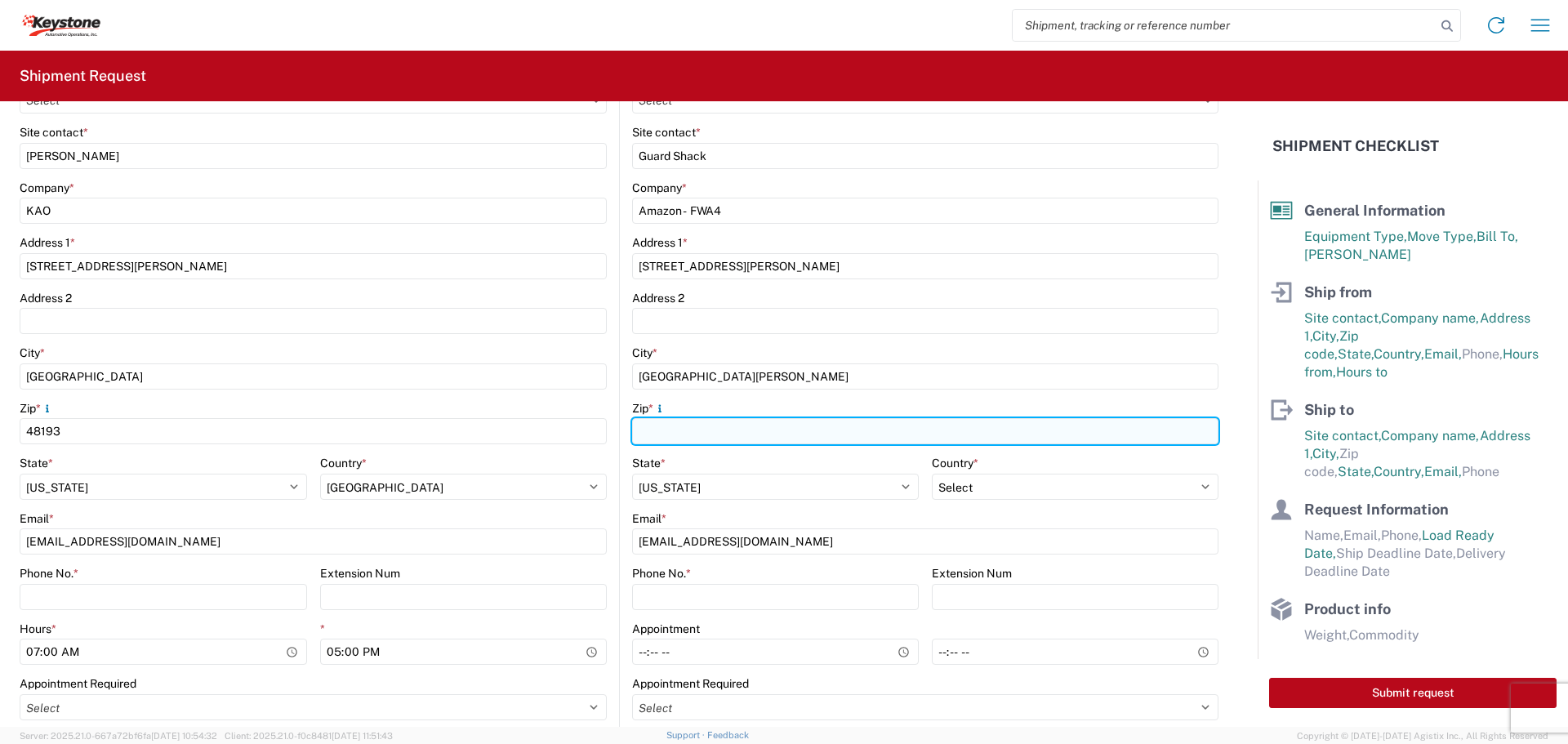
click at [649, 432] on input "Zip *" at bounding box center [925, 431] width 586 height 27
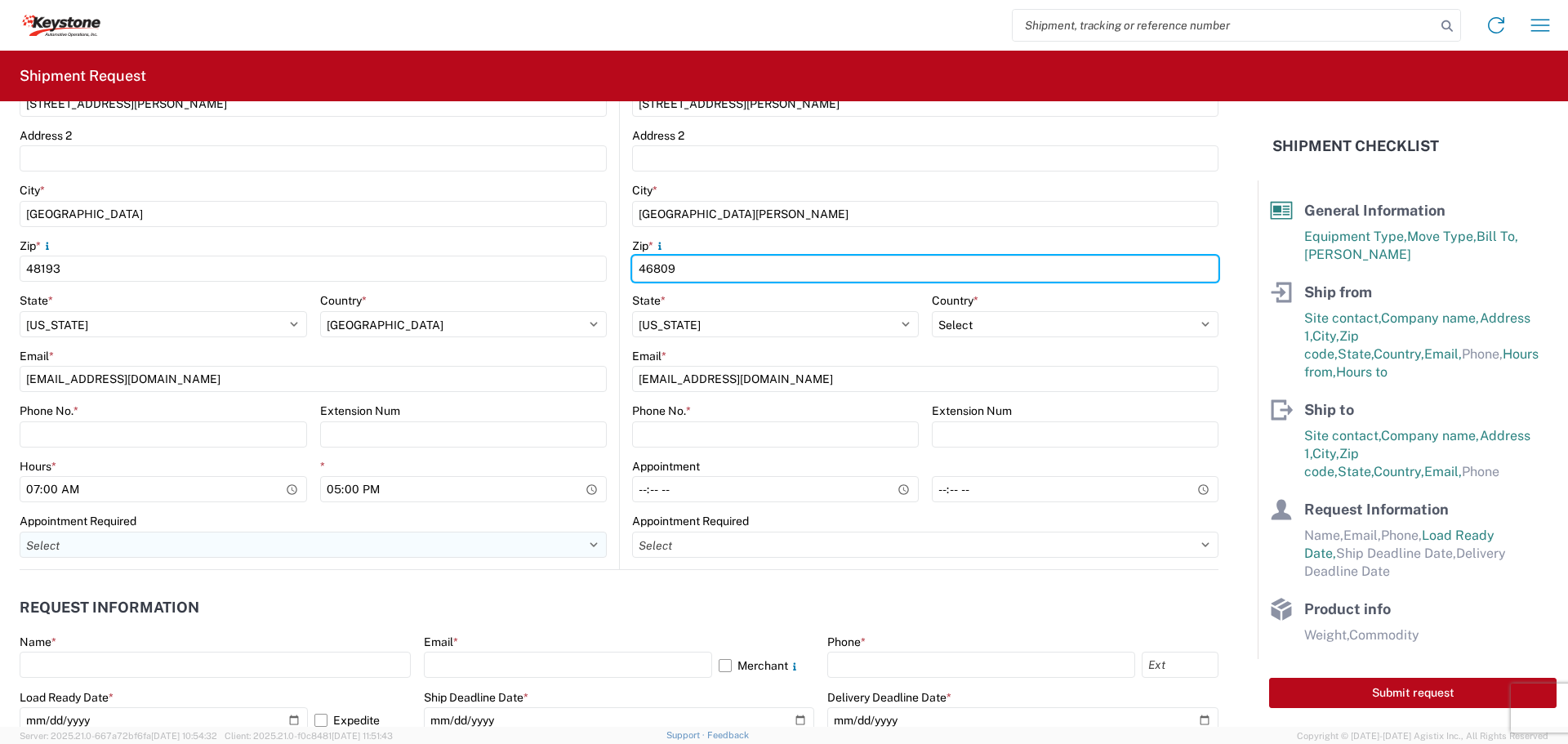
scroll to position [490, 0]
type input "46809"
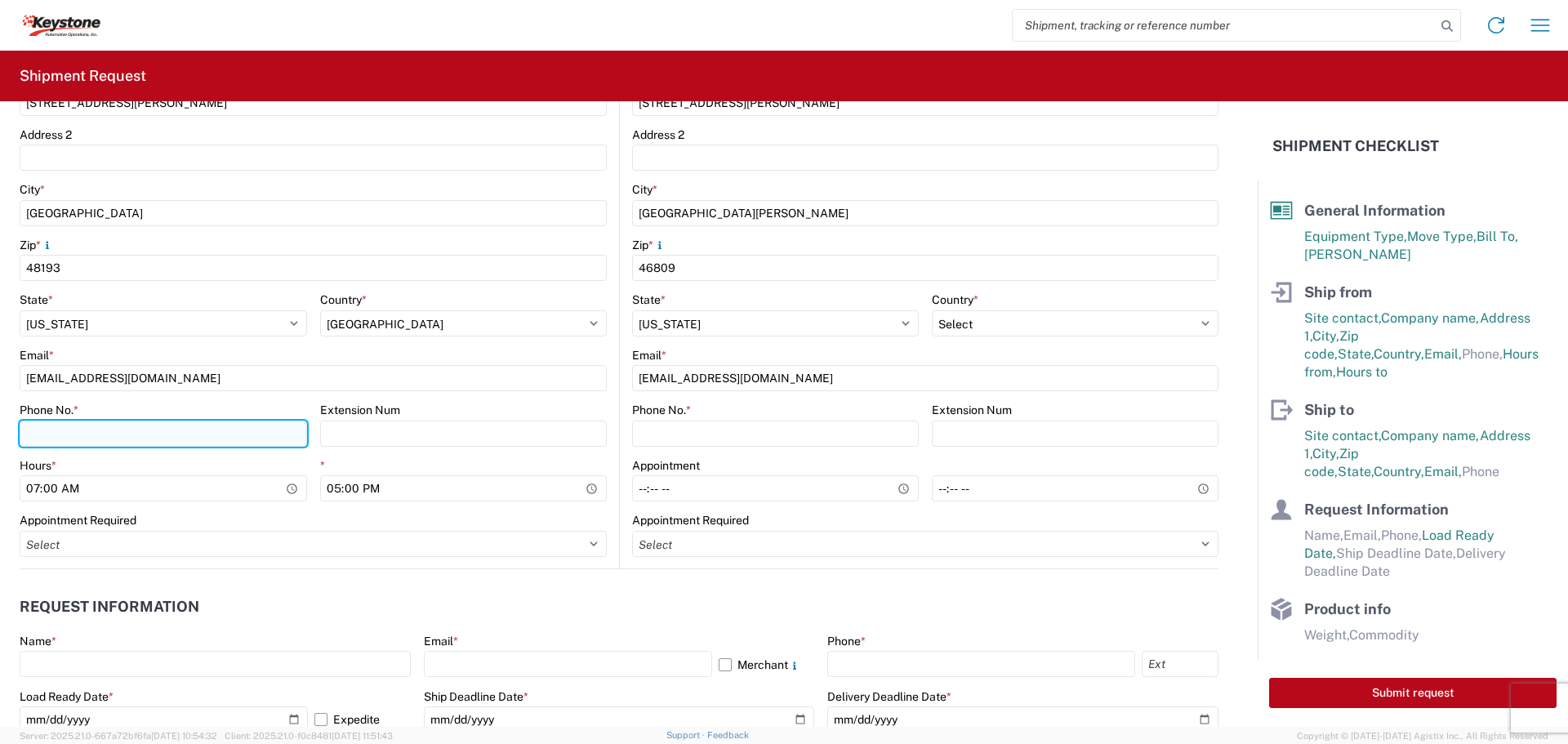
click at [63, 436] on input "Phone No. *" at bounding box center [163, 433] width 287 height 27
type input "[PHONE_NUMBER]"
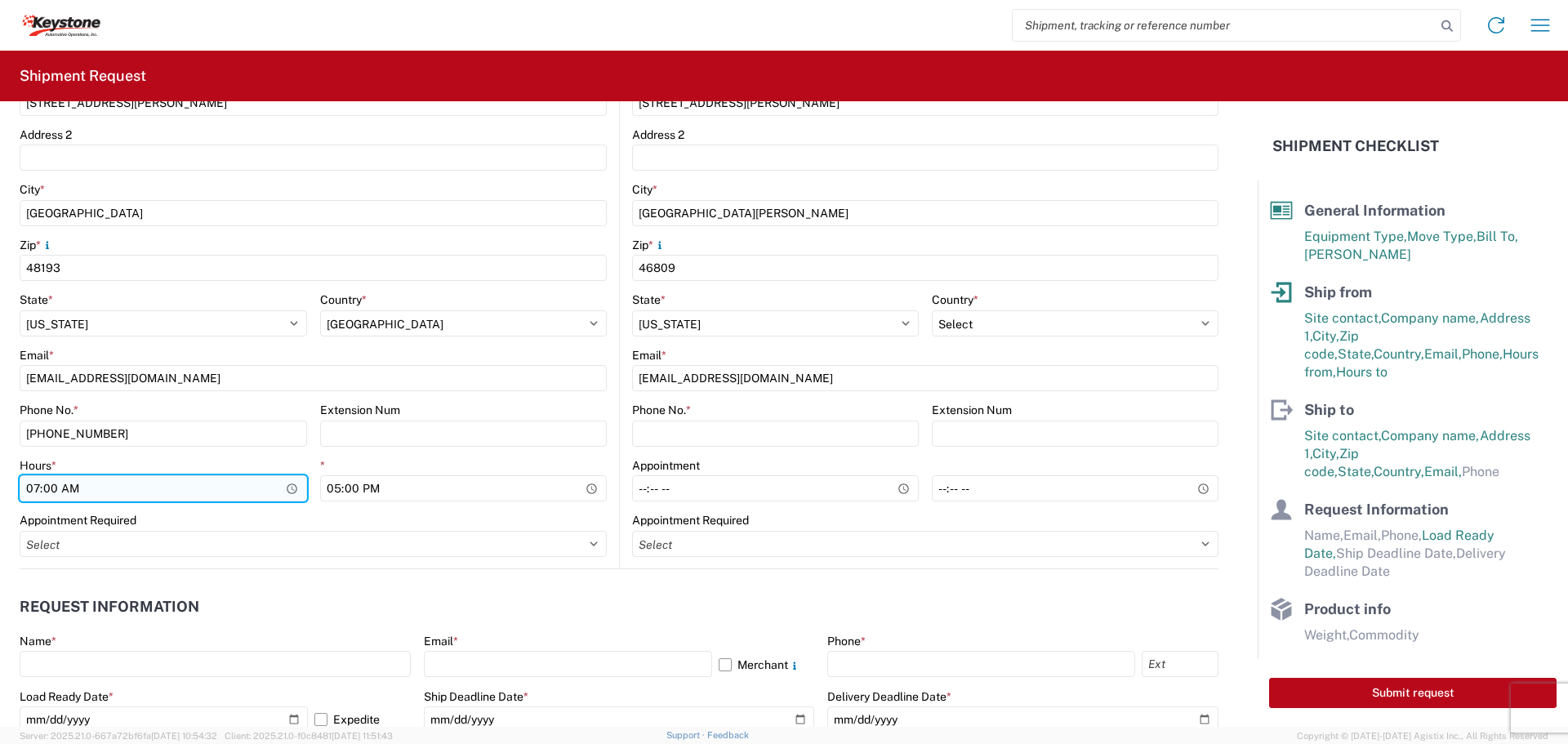
click at [30, 488] on input "07:00" at bounding box center [163, 488] width 287 height 27
click at [34, 488] on input "07:00" at bounding box center [163, 488] width 287 height 27
type input "06:00"
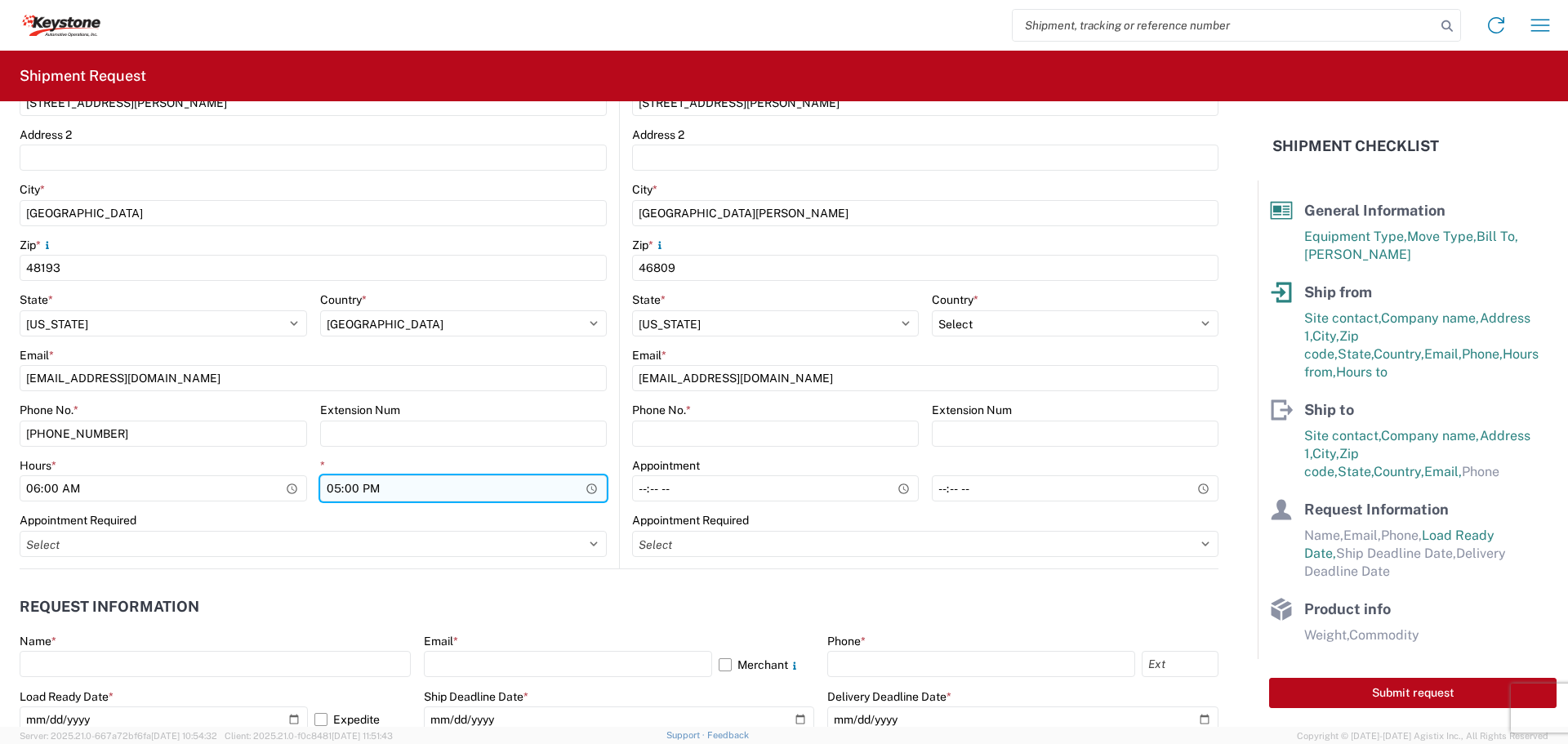
click at [338, 486] on input "17:00" at bounding box center [463, 488] width 287 height 27
type input "06:00"
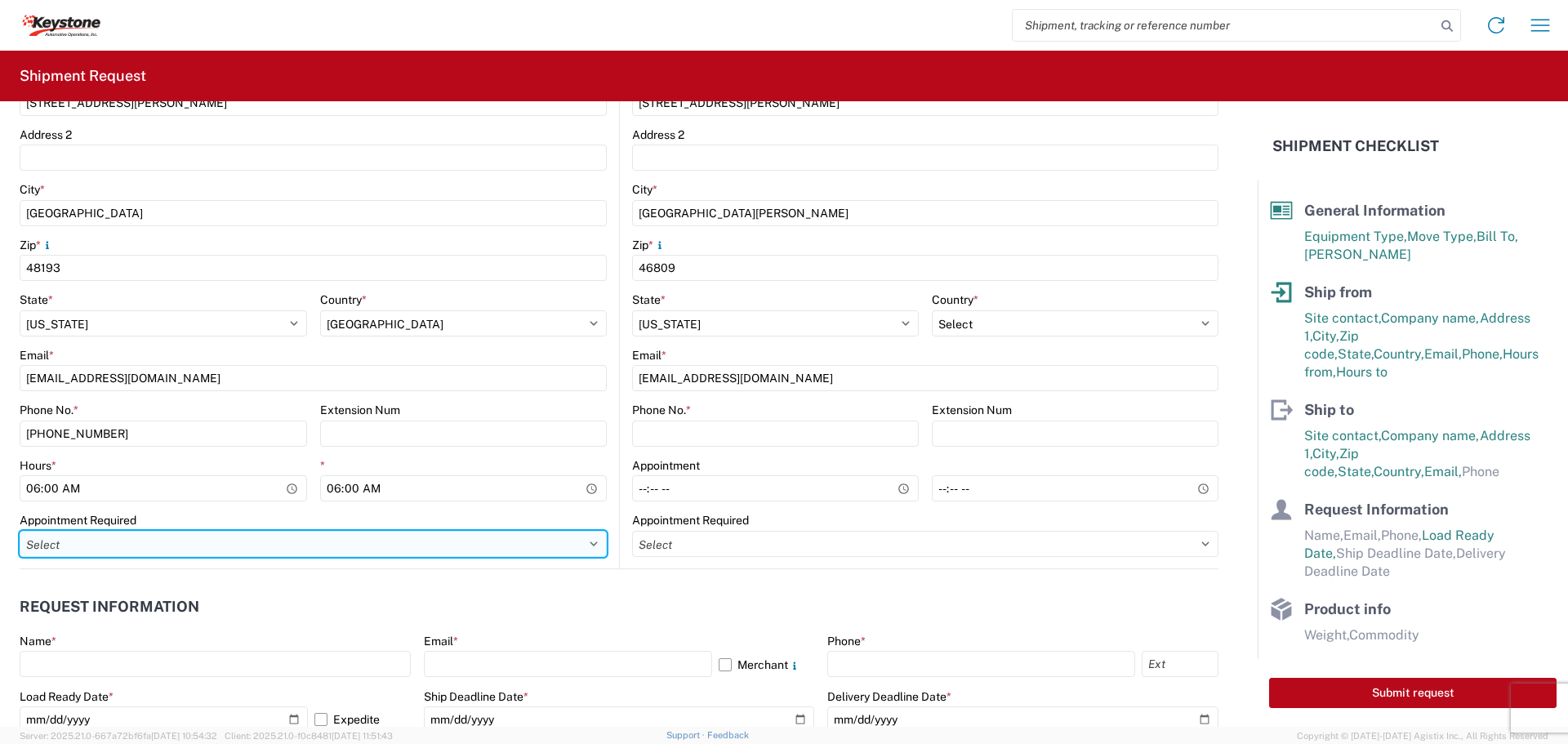
click at [109, 540] on select "Select Appt Required Appt Not Required Appt - First available" at bounding box center [313, 543] width 587 height 27
select select "apptNotRequired"
click at [20, 530] on select "Select Appt Required Appt Not Required Appt - First available" at bounding box center [313, 543] width 587 height 27
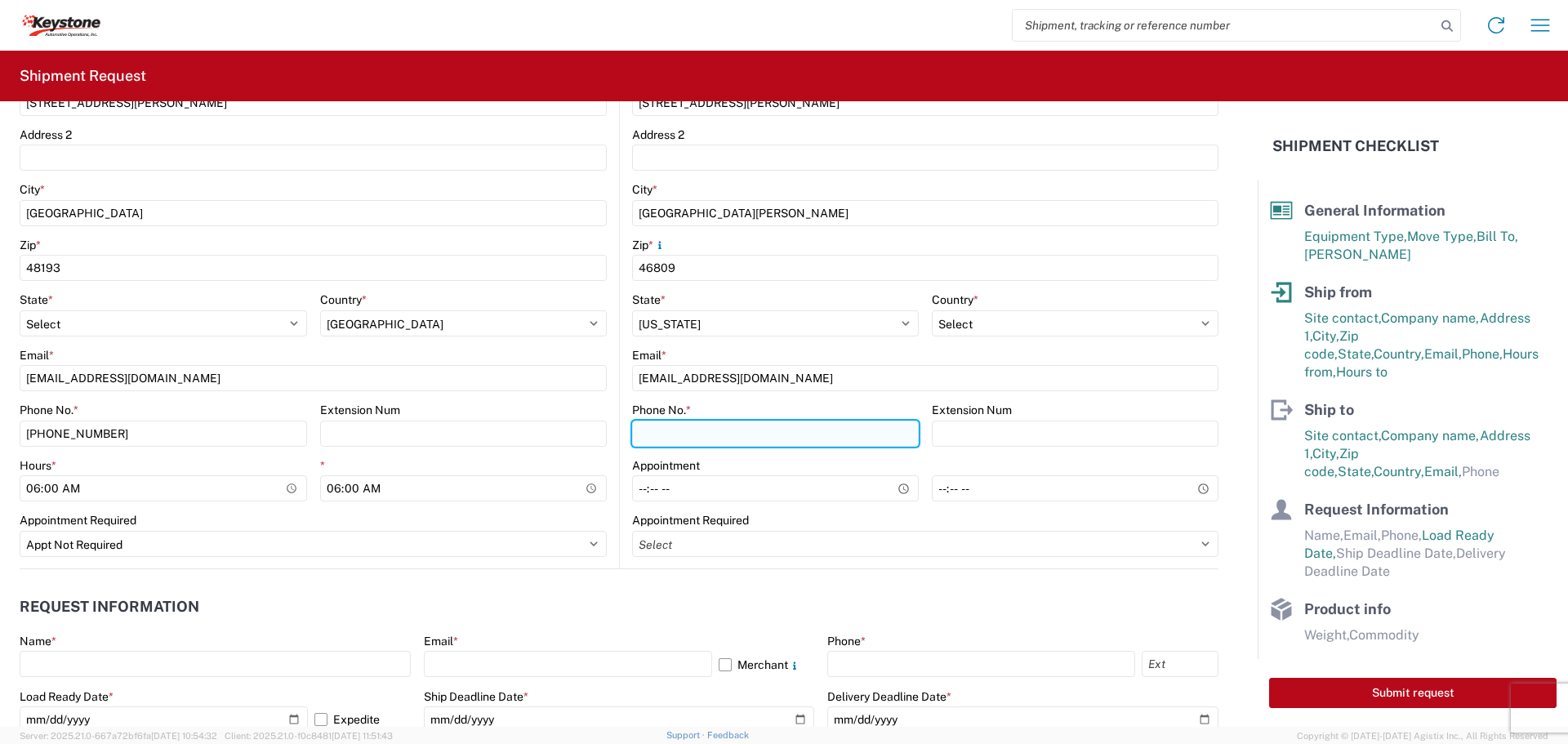
click at [661, 430] on input "Phone No. *" at bounding box center [774, 433] width 286 height 27
paste input "[PHONE_NUMBER]"
type input "[PHONE_NUMBER]"
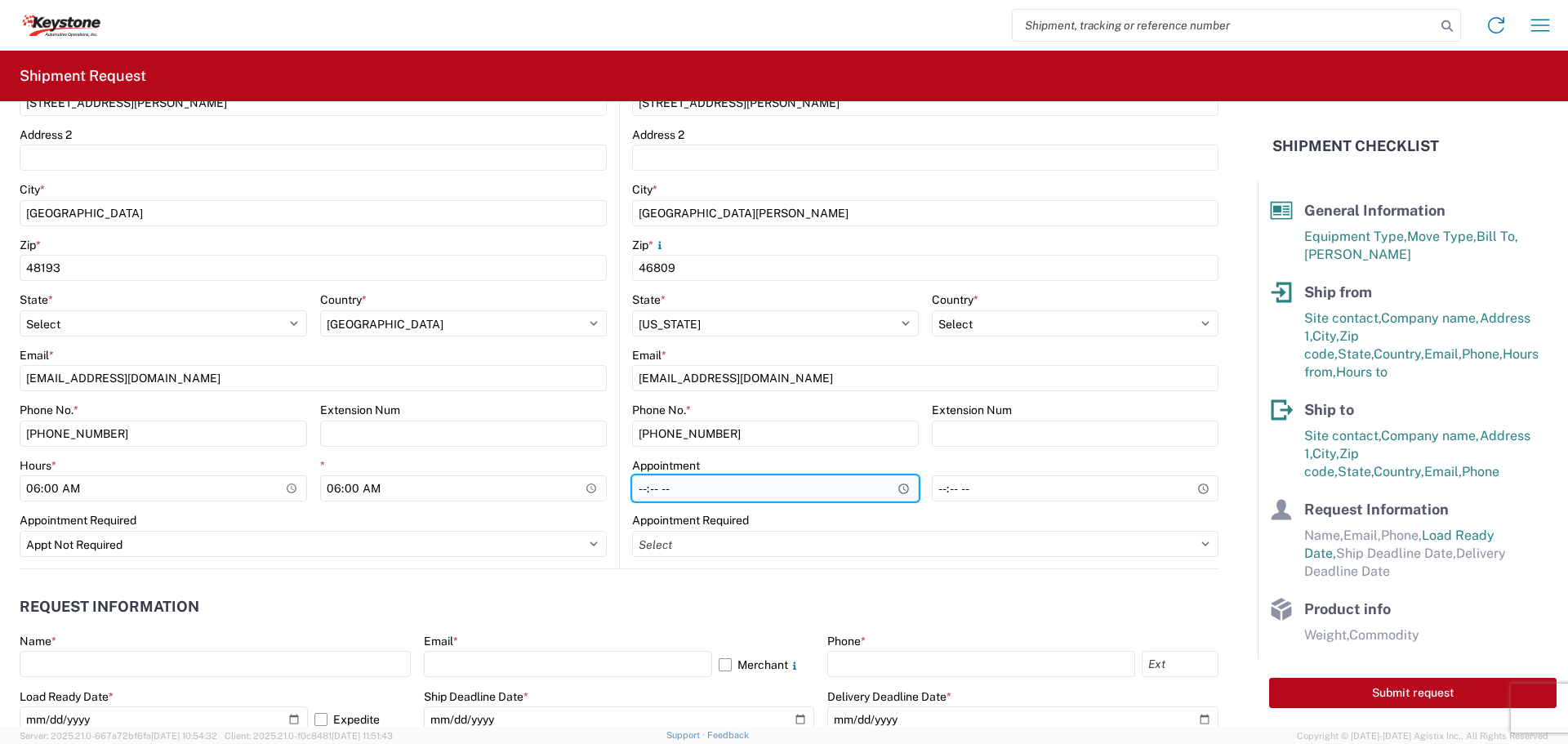
click at [633, 483] on input "Hours *" at bounding box center [774, 488] width 286 height 27
type input "10:00"
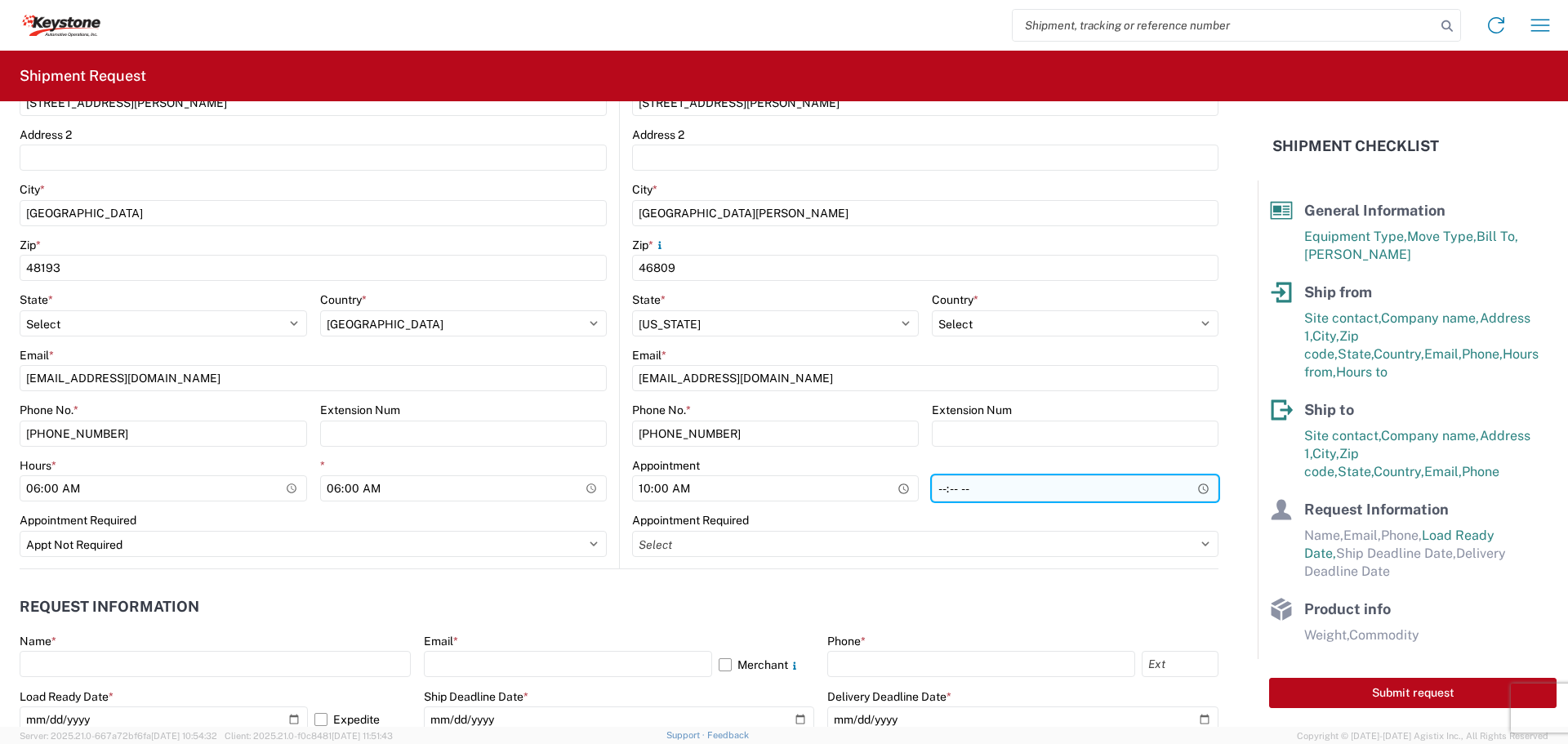
click at [932, 486] on input "*" at bounding box center [1074, 488] width 286 height 27
type input "10:00"
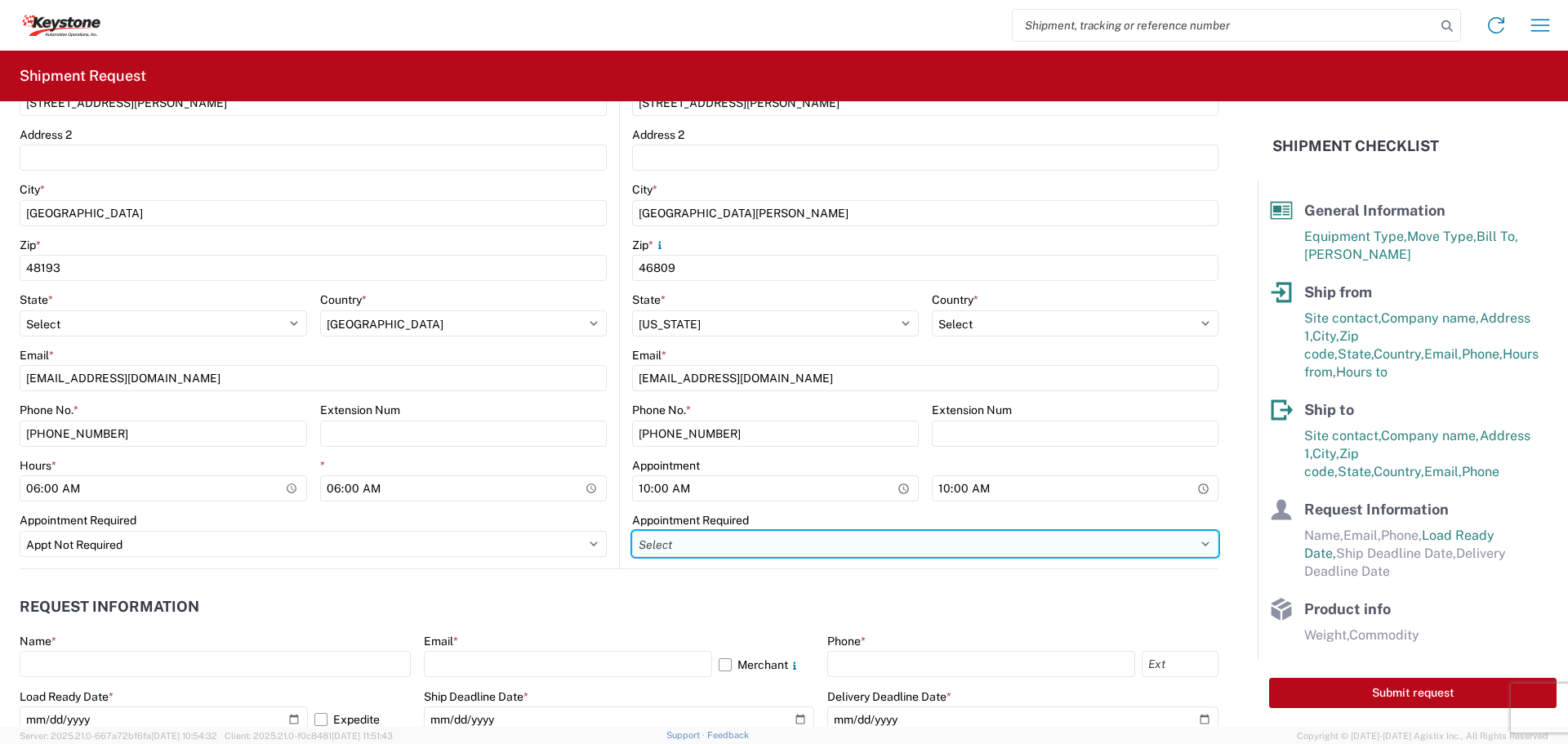
click at [784, 537] on select "Select Appt Required Appt Not Required Appt - First available" at bounding box center [925, 543] width 586 height 27
select select "apptRequired"
click at [632, 530] on select "Select Appt Required Appt Not Required Appt - First available" at bounding box center [925, 543] width 586 height 27
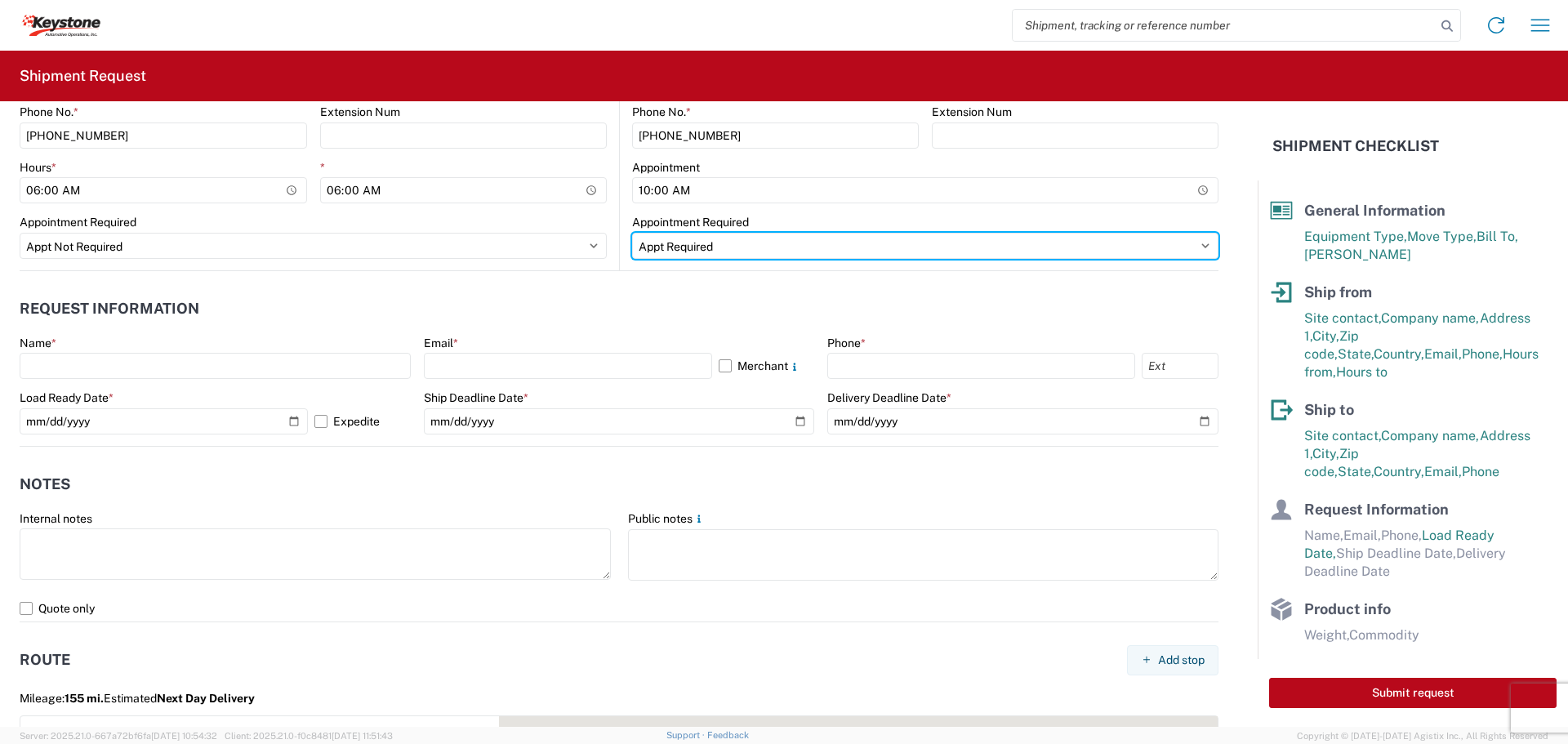
scroll to position [817, 0]
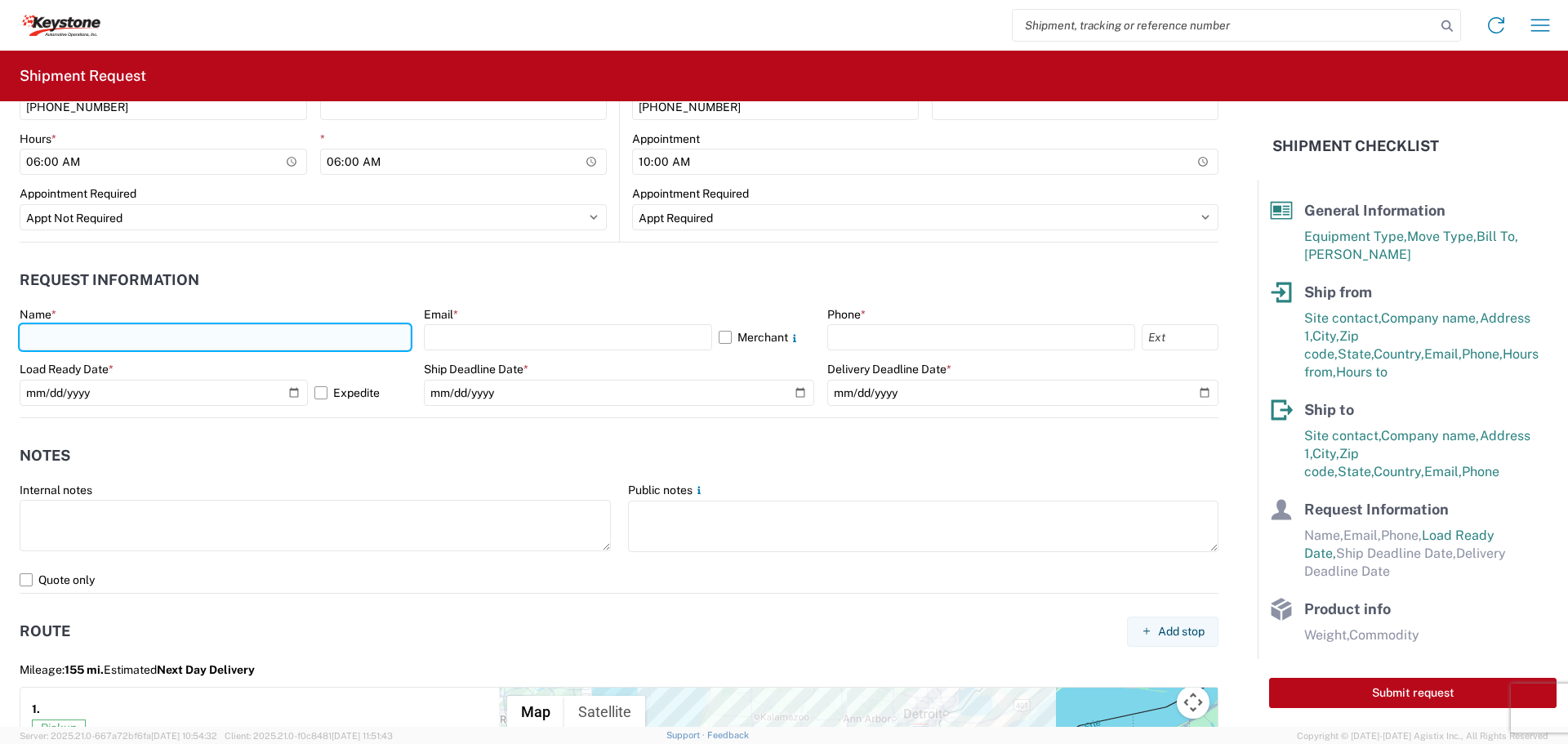
click at [78, 329] on input "text" at bounding box center [215, 338] width 392 height 27
type input "[PERSON_NAME]"
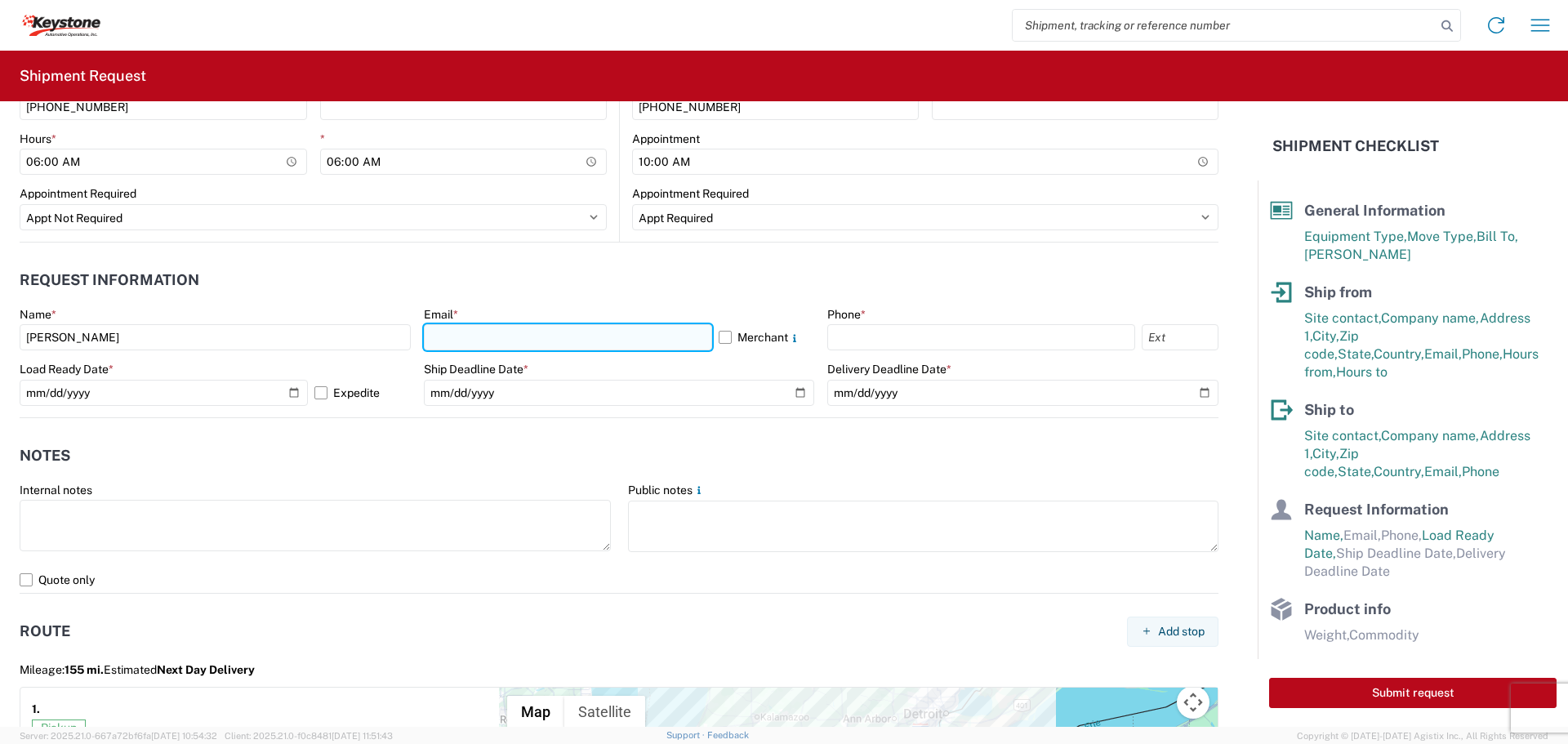
click at [451, 340] on input "text" at bounding box center [568, 338] width 288 height 27
type input "[EMAIL_ADDRESS][DOMAIN_NAME]"
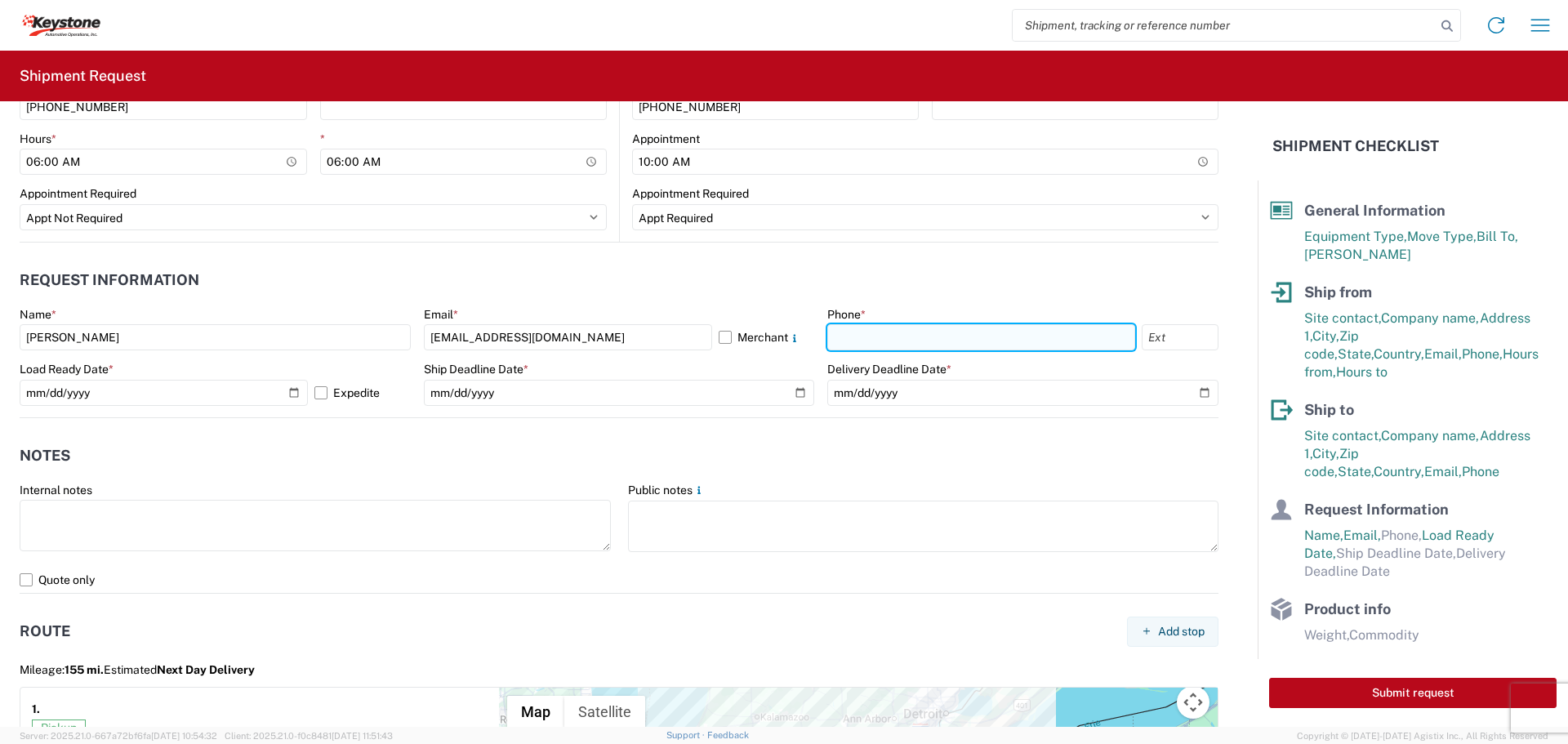
click at [843, 334] on input "text" at bounding box center [981, 338] width 308 height 27
type input "[PHONE_NUMBER]"
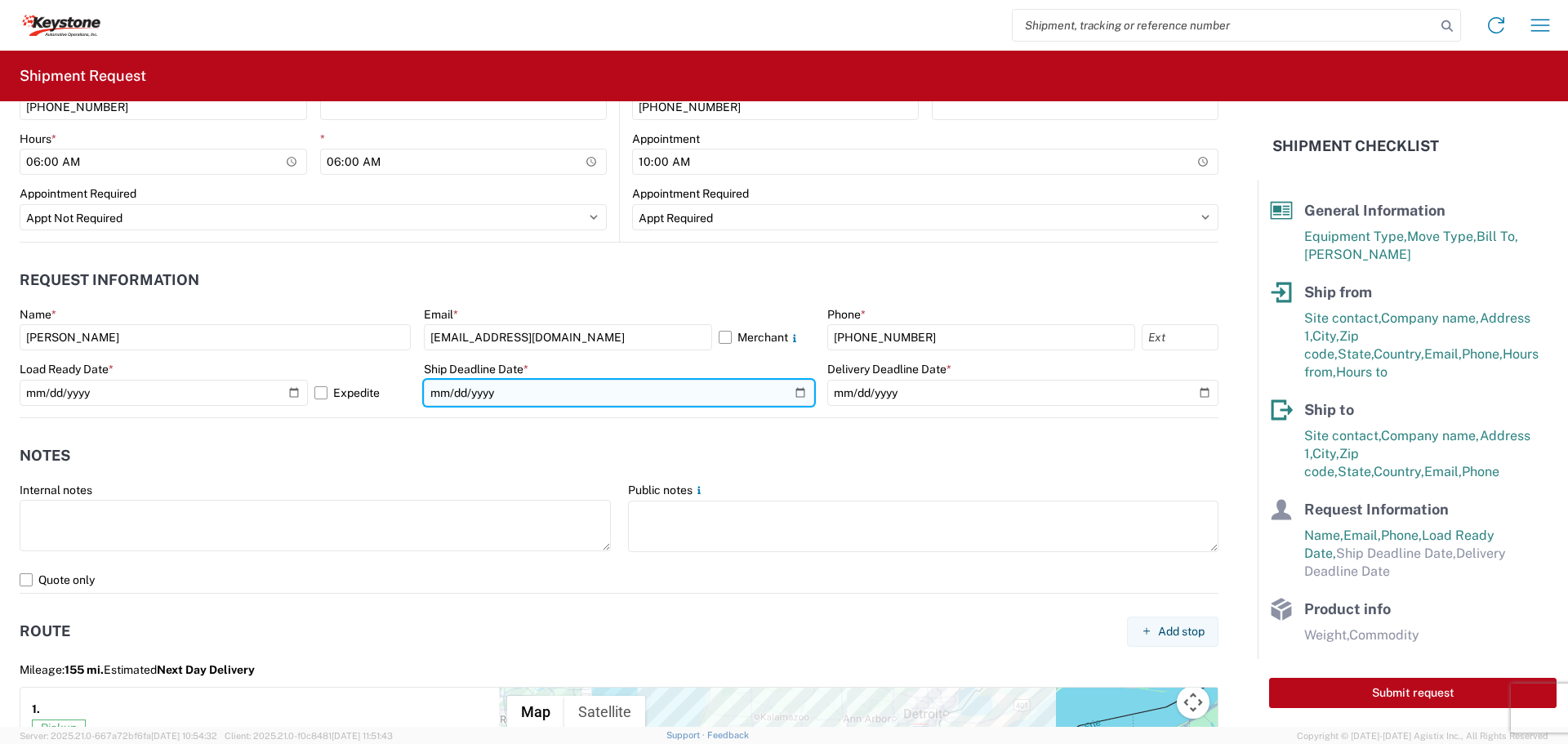
click at [794, 391] on input "date" at bounding box center [620, 393] width 392 height 27
type input "[DATE]"
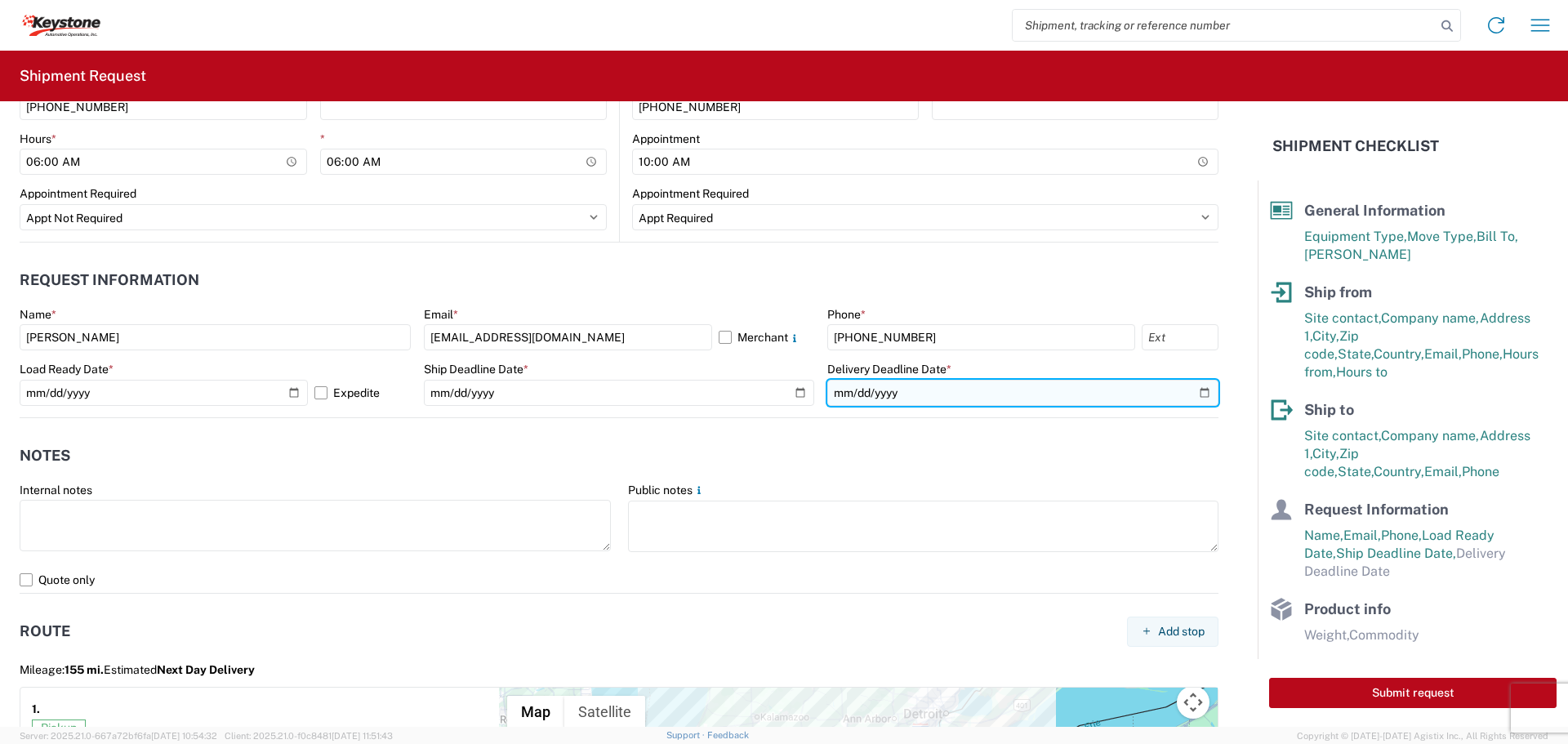
click at [843, 388] on input "date" at bounding box center [1023, 393] width 392 height 27
click at [1196, 392] on input "date" at bounding box center [1023, 393] width 392 height 27
type input "[DATE]"
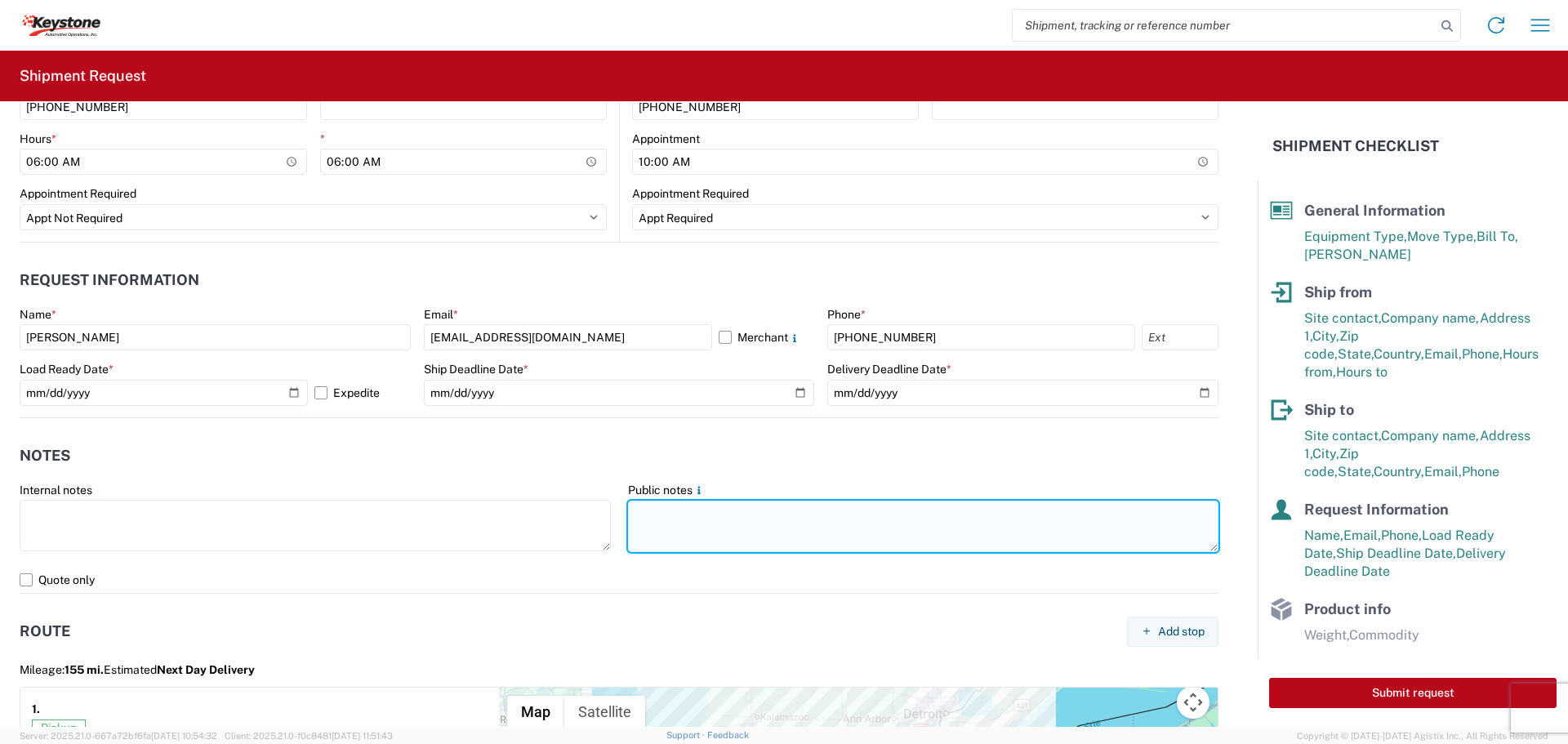
click at [650, 512] on textarea at bounding box center [923, 527] width 591 height 51
paste textarea "Appointment Confirmed with ID #241475009997 , Appointment Time: [DATE] 10:00 EDT"
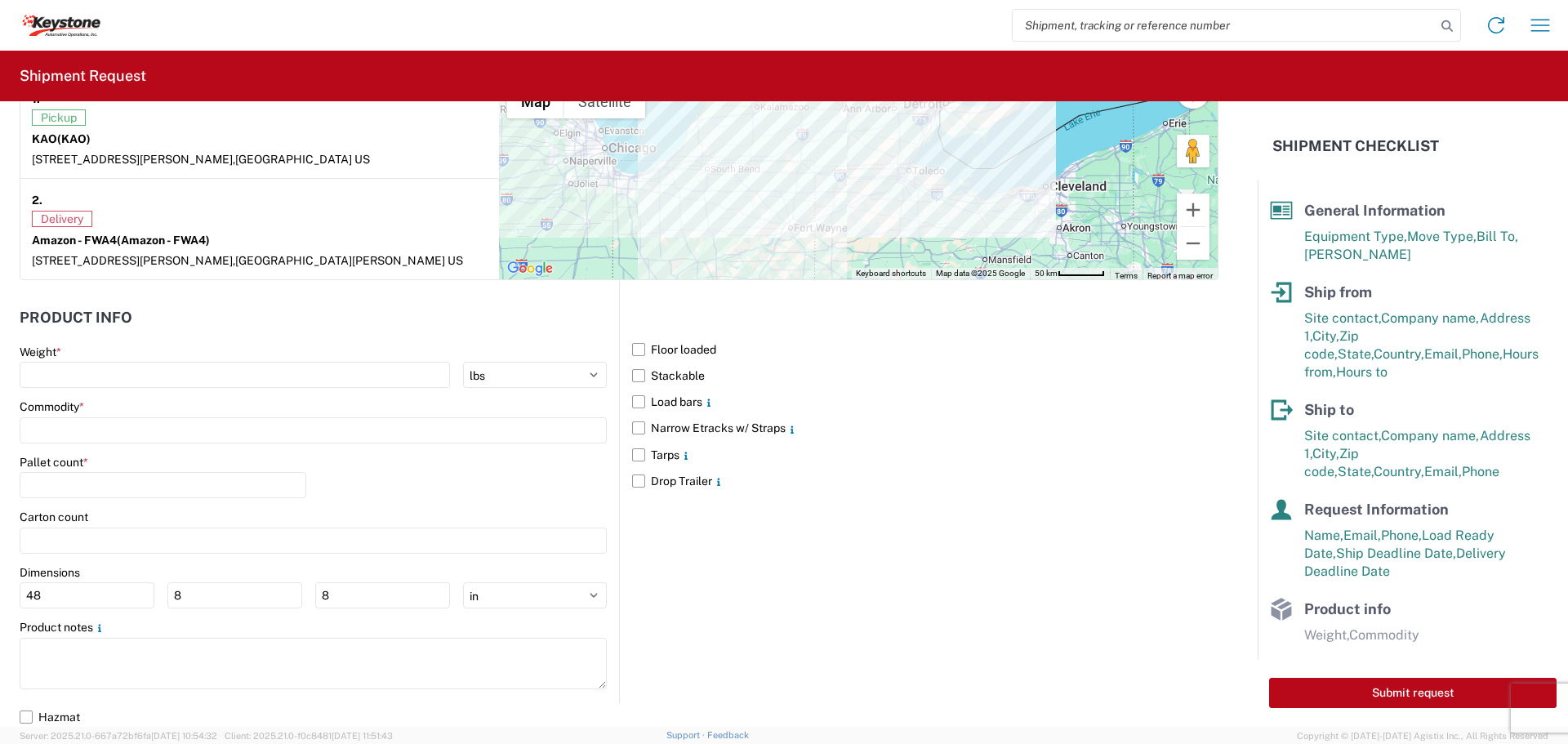
scroll to position [1430, 0]
type textarea "Appointment Confirmed with ID #241475009997 , Appointment Time: [DATE] 10:00 EDT"
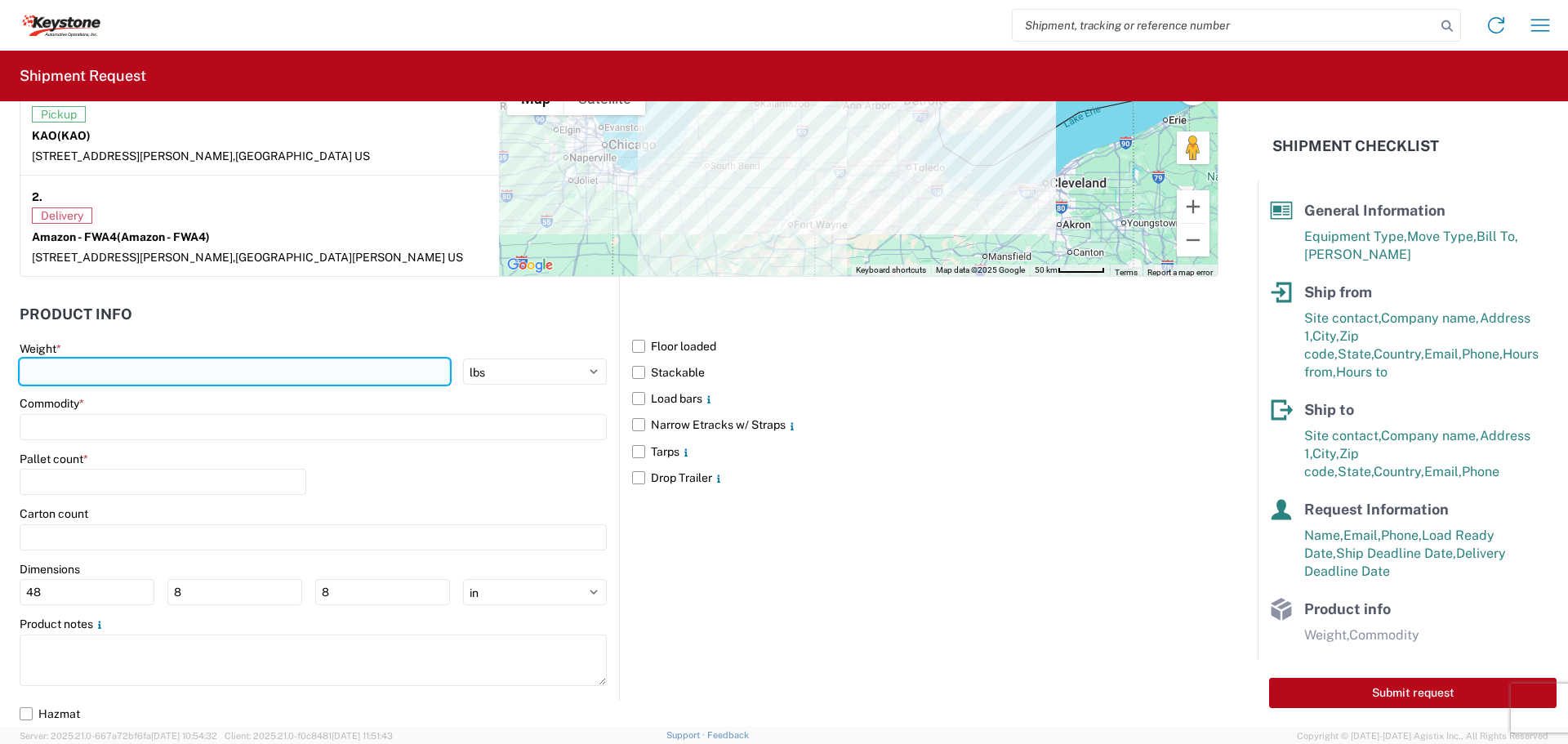
click at [50, 371] on input "number" at bounding box center [234, 371] width 430 height 27
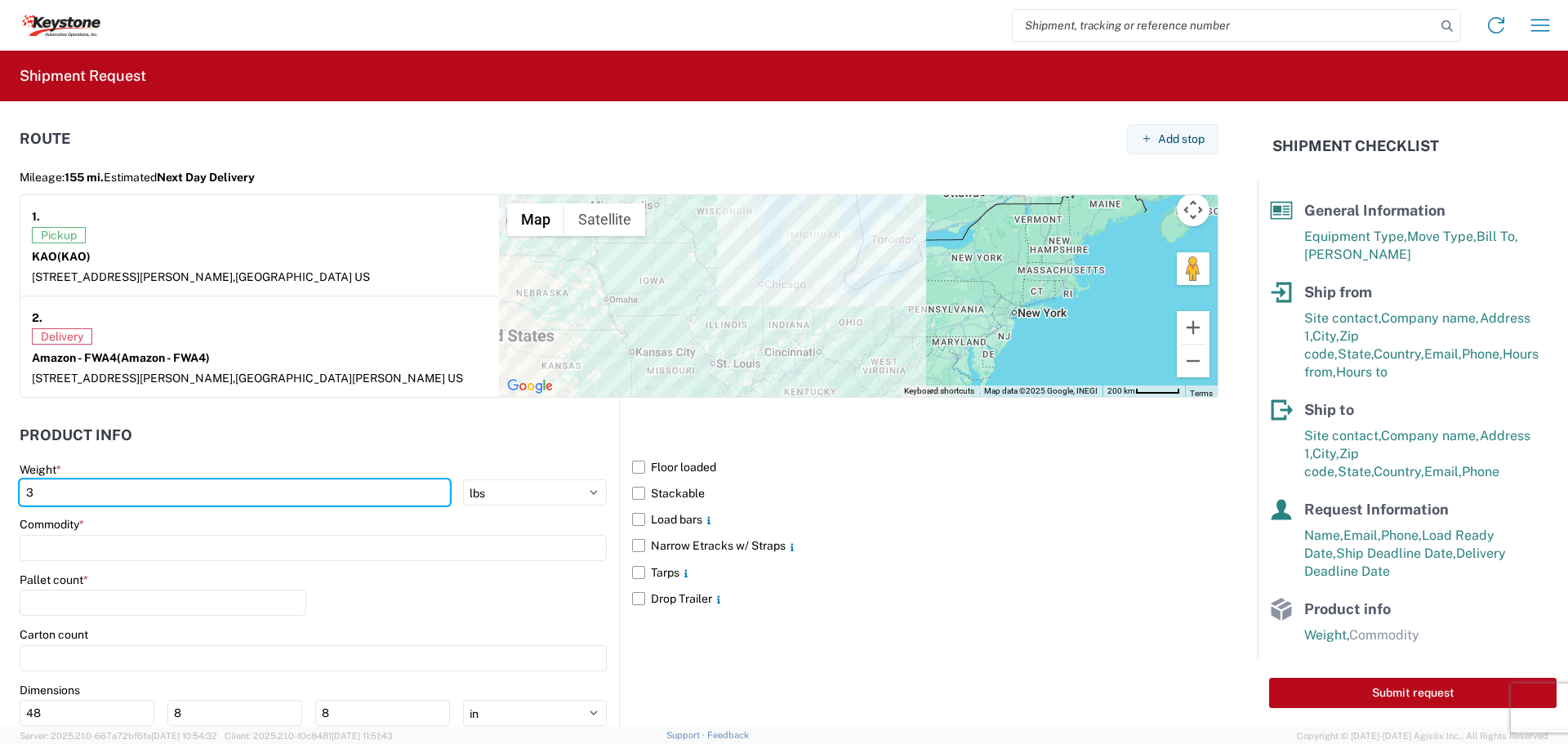
scroll to position [1267, 0]
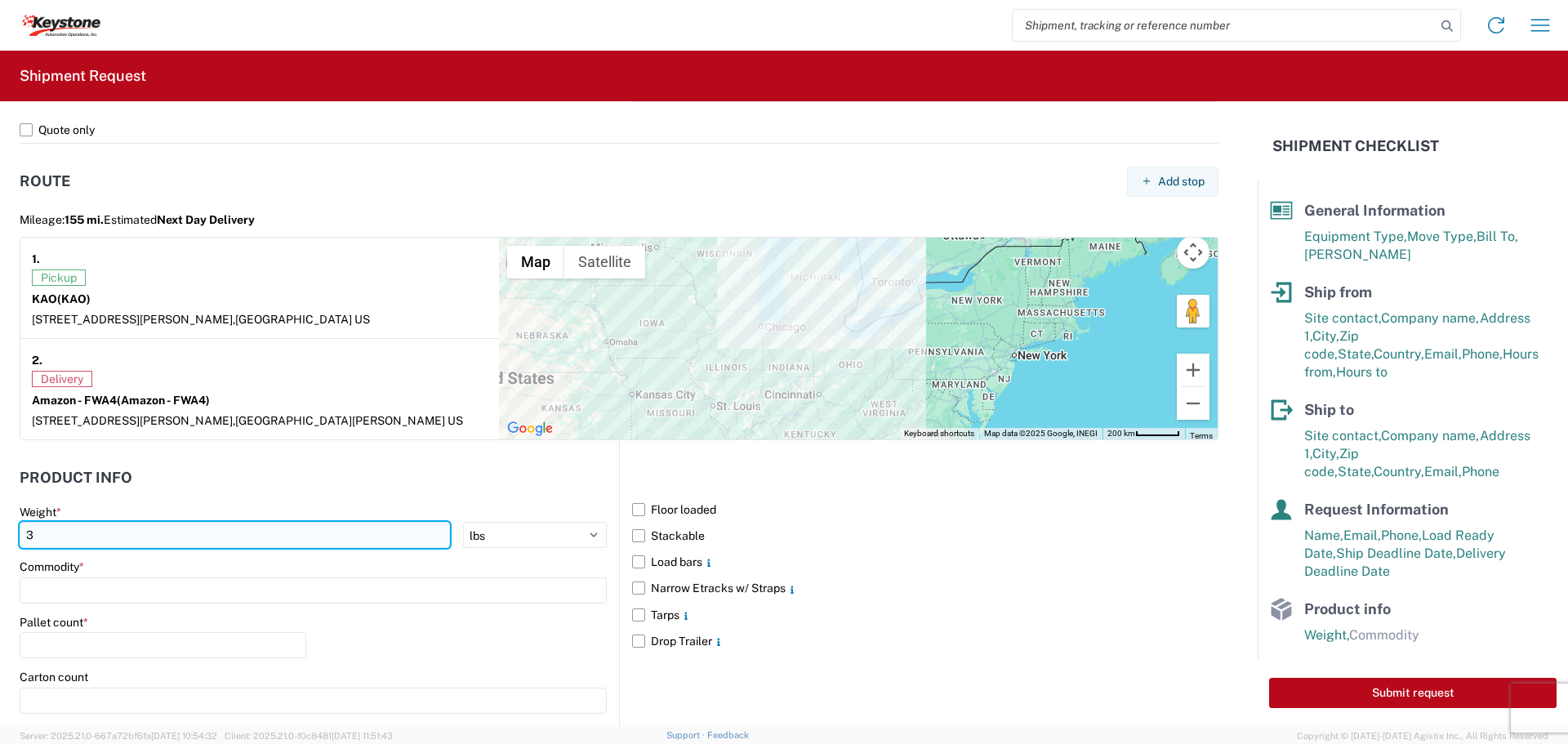
click at [77, 535] on input "3" at bounding box center [234, 534] width 430 height 27
type input "35000"
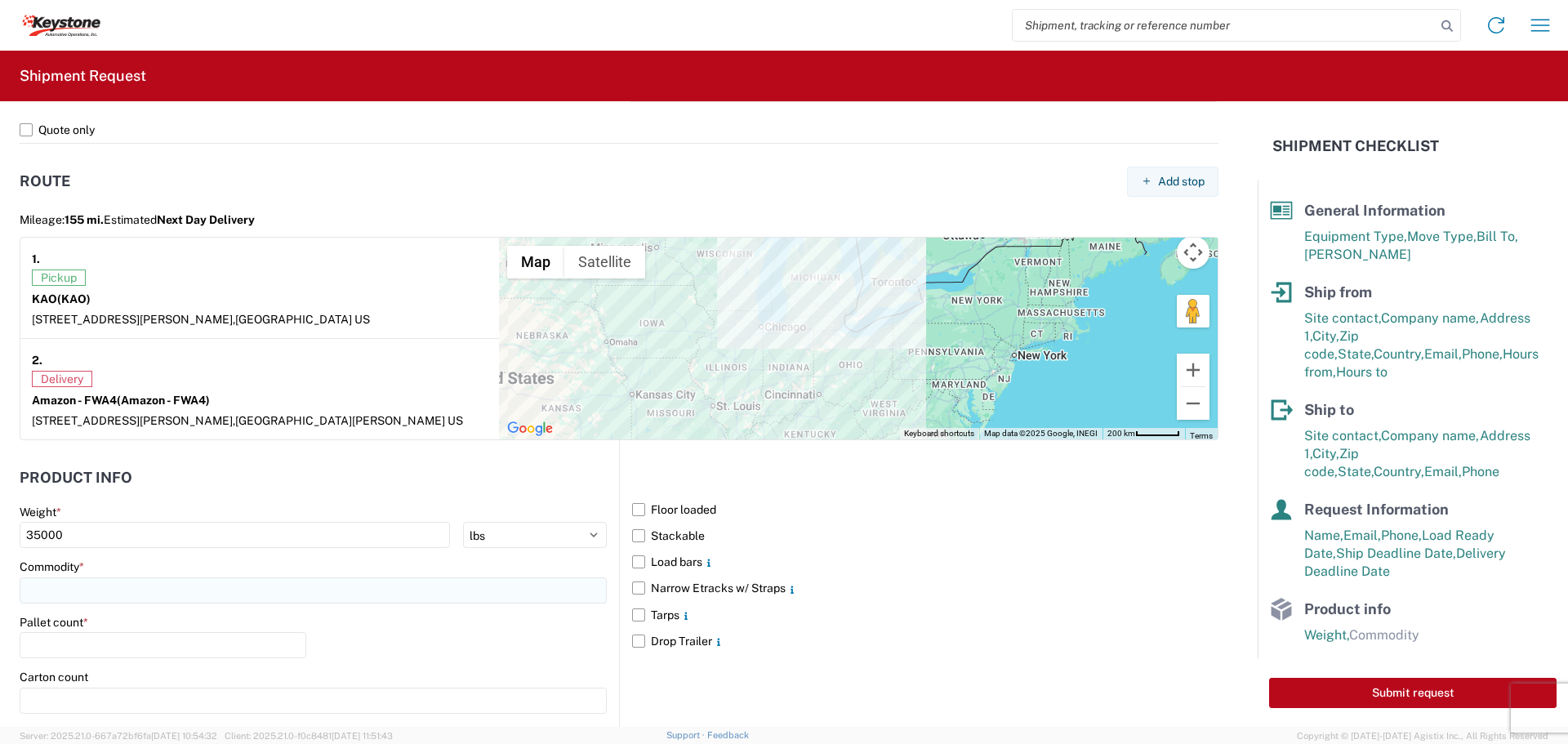
click at [50, 589] on input at bounding box center [313, 590] width 587 height 27
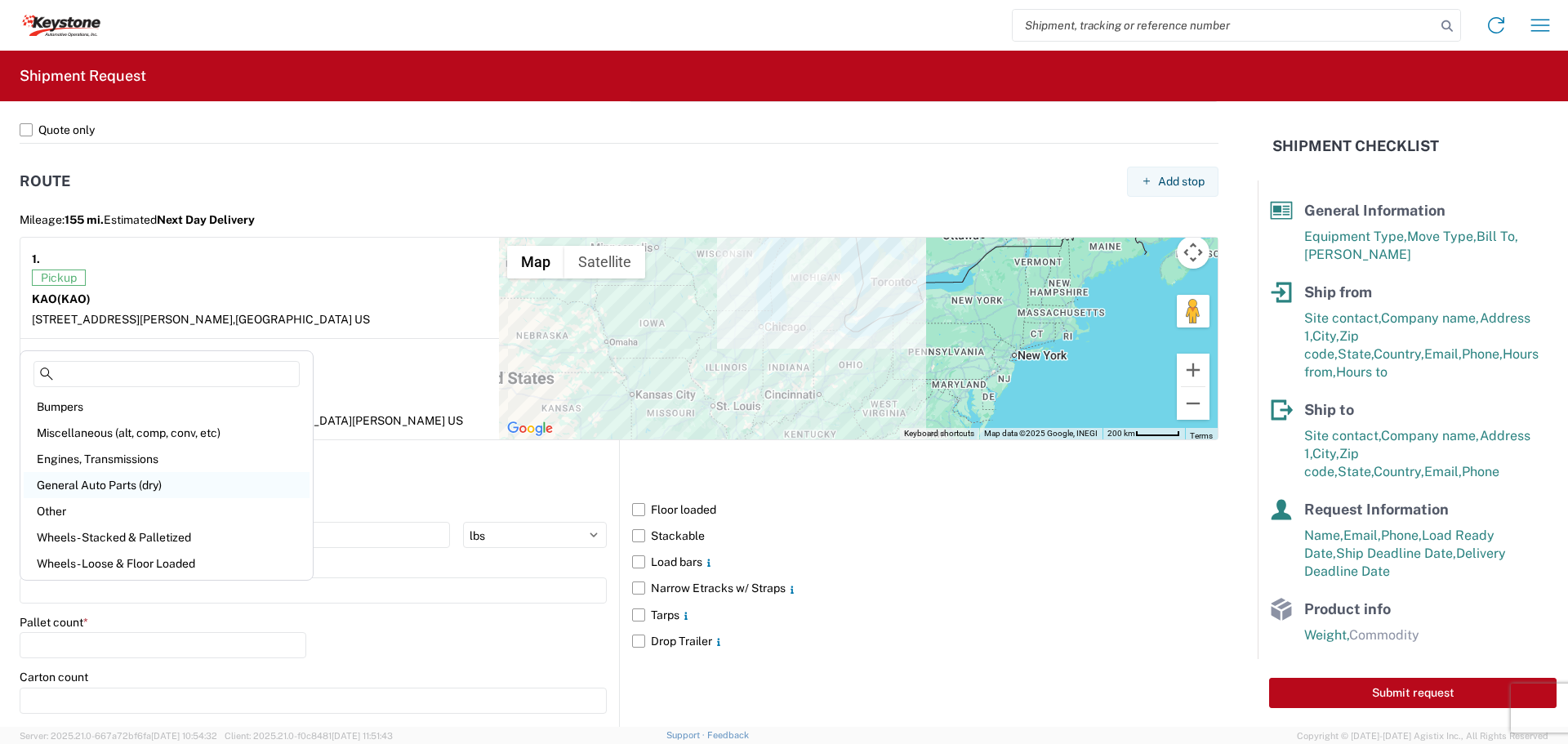
click at [51, 487] on div "General Auto Parts (dry)" at bounding box center [166, 485] width 285 height 27
type input "General Auto Parts (dry)"
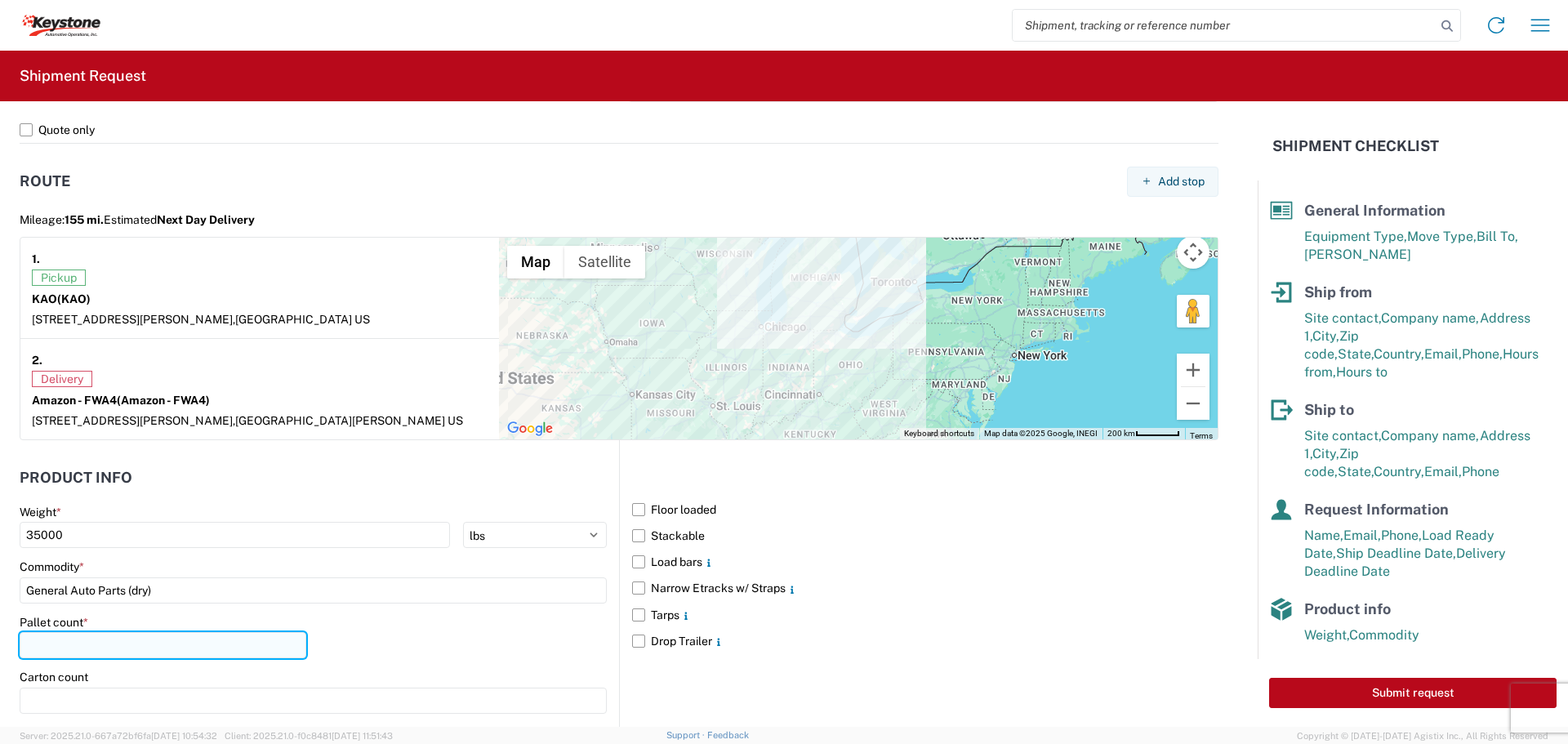
click at [61, 637] on input "number" at bounding box center [162, 645] width 286 height 27
type input "26"
click at [633, 593] on label "Narrow Etracks w/ Straps" at bounding box center [925, 588] width 586 height 27
click at [0, 0] on input "Narrow Etracks w/ Straps" at bounding box center [0, 0] width 0 height 0
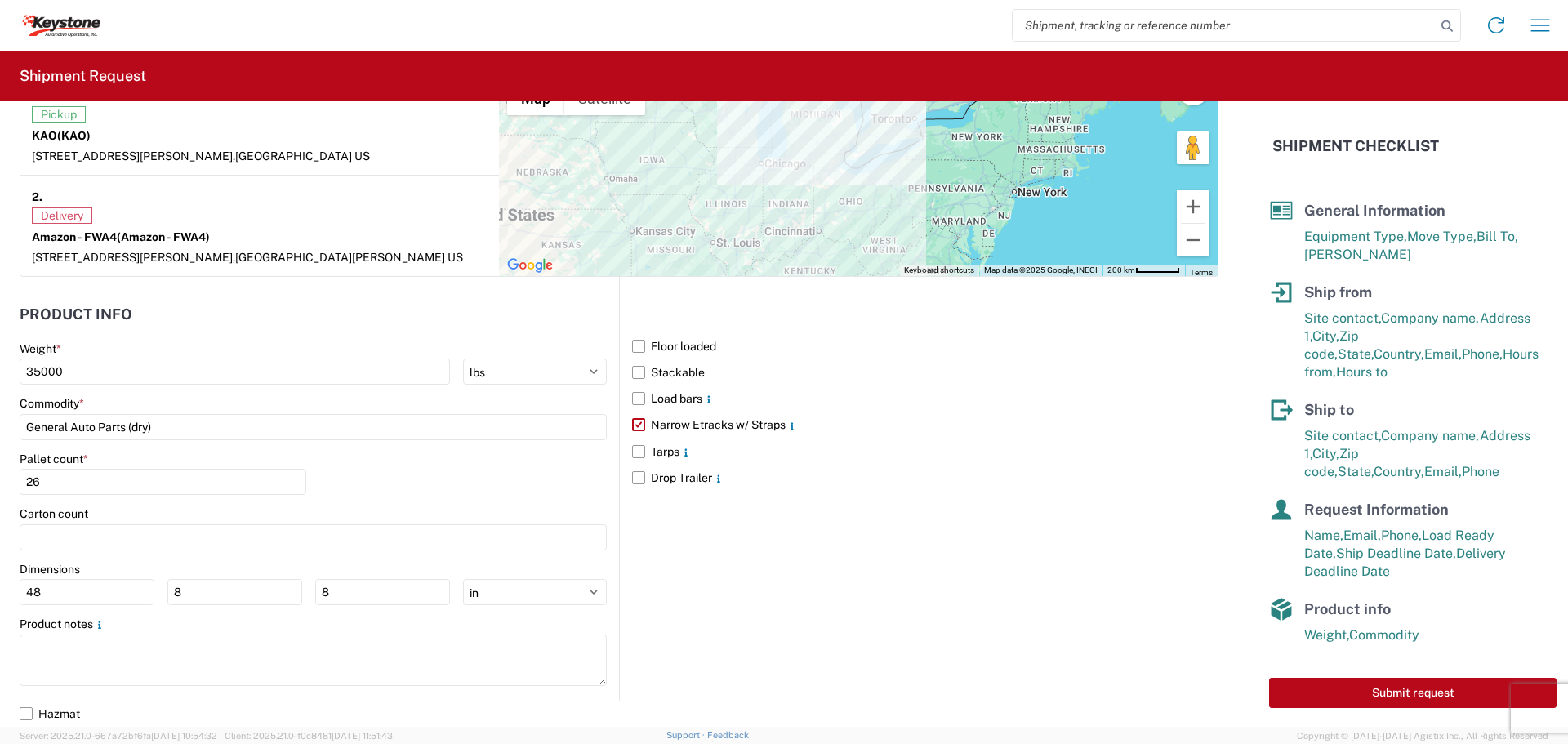
scroll to position [84, 0]
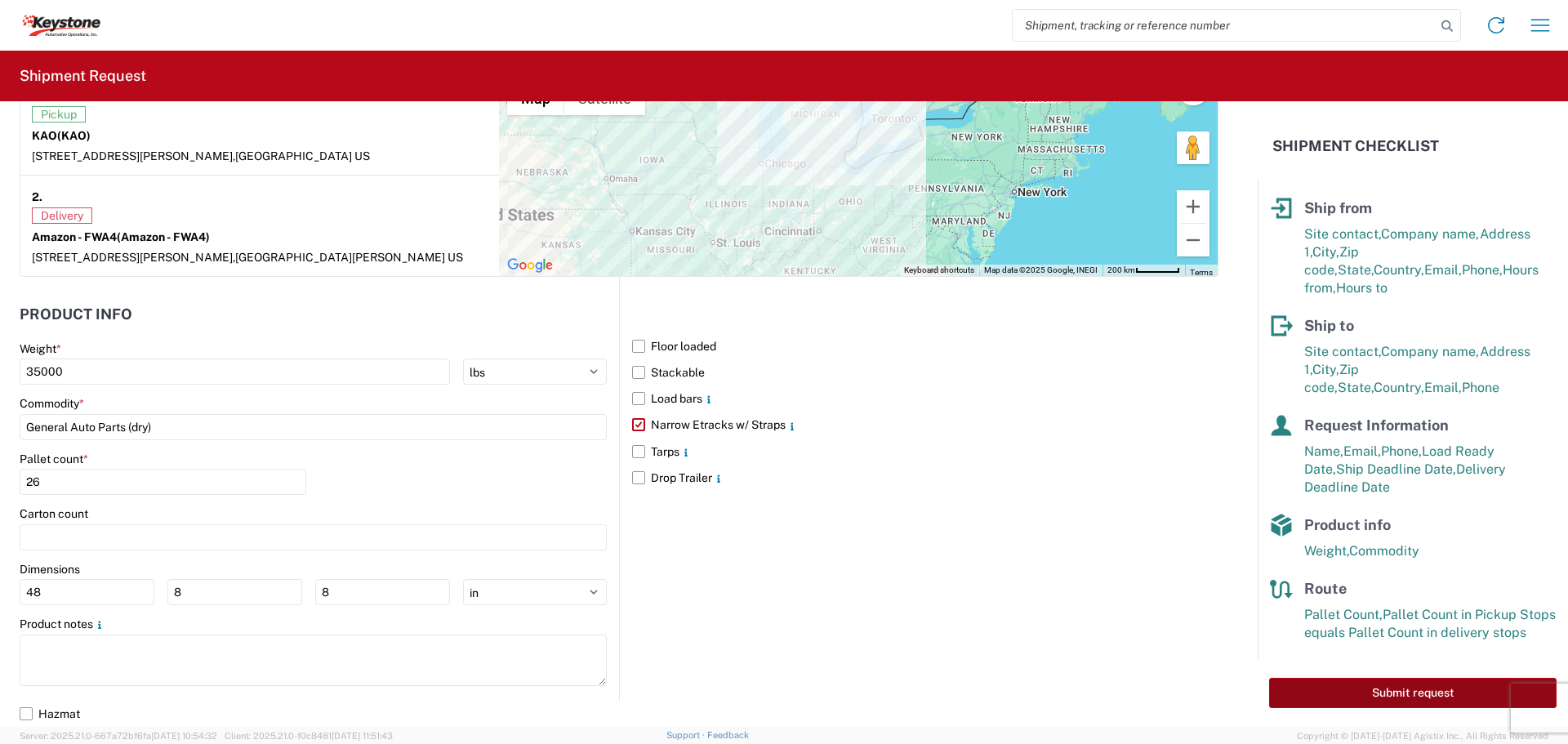
click at [1307, 685] on button "Submit request" at bounding box center [1413, 693] width 287 height 31
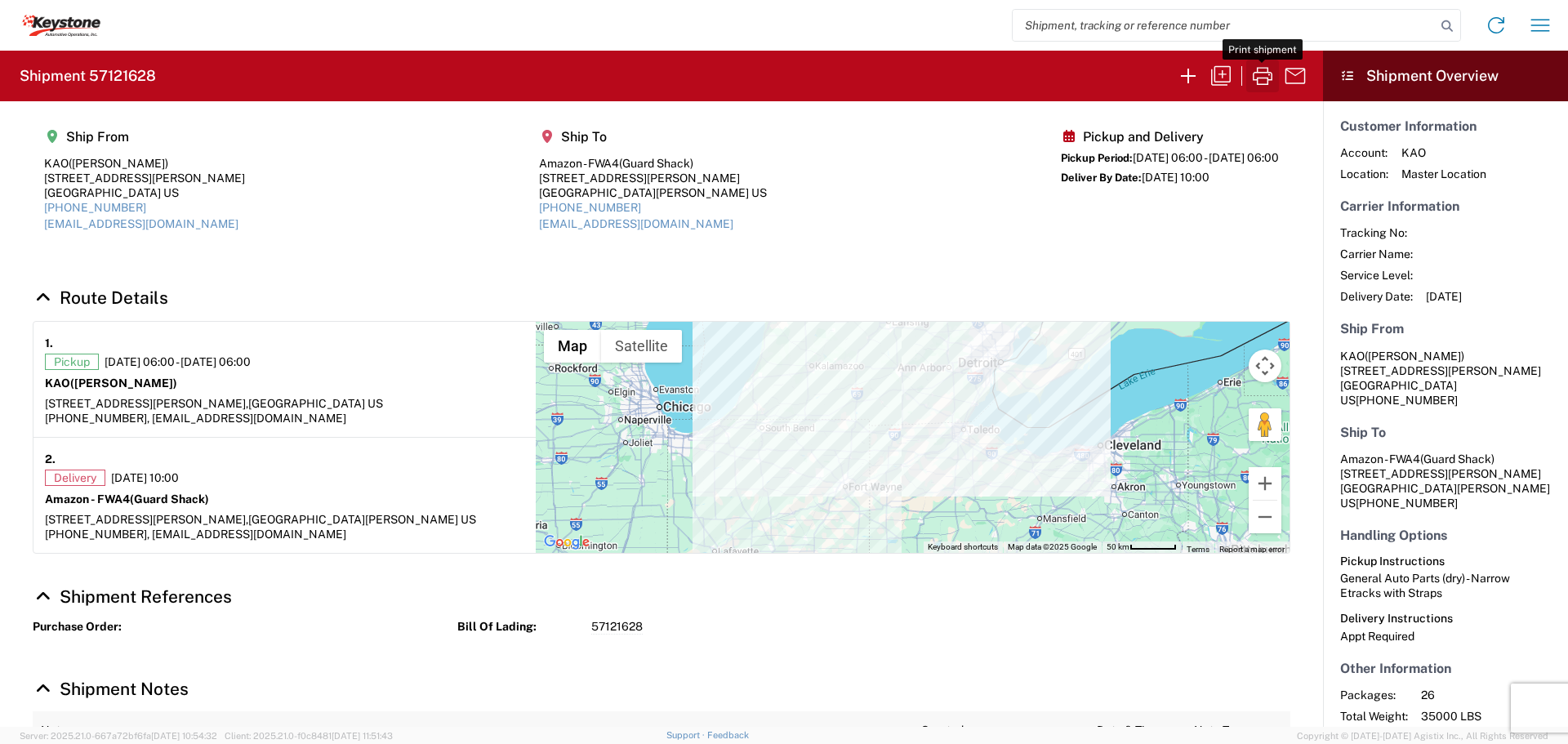
click at [1261, 71] on icon "button" at bounding box center [1262, 76] width 27 height 27
